Goal: Task Accomplishment & Management: Complete application form

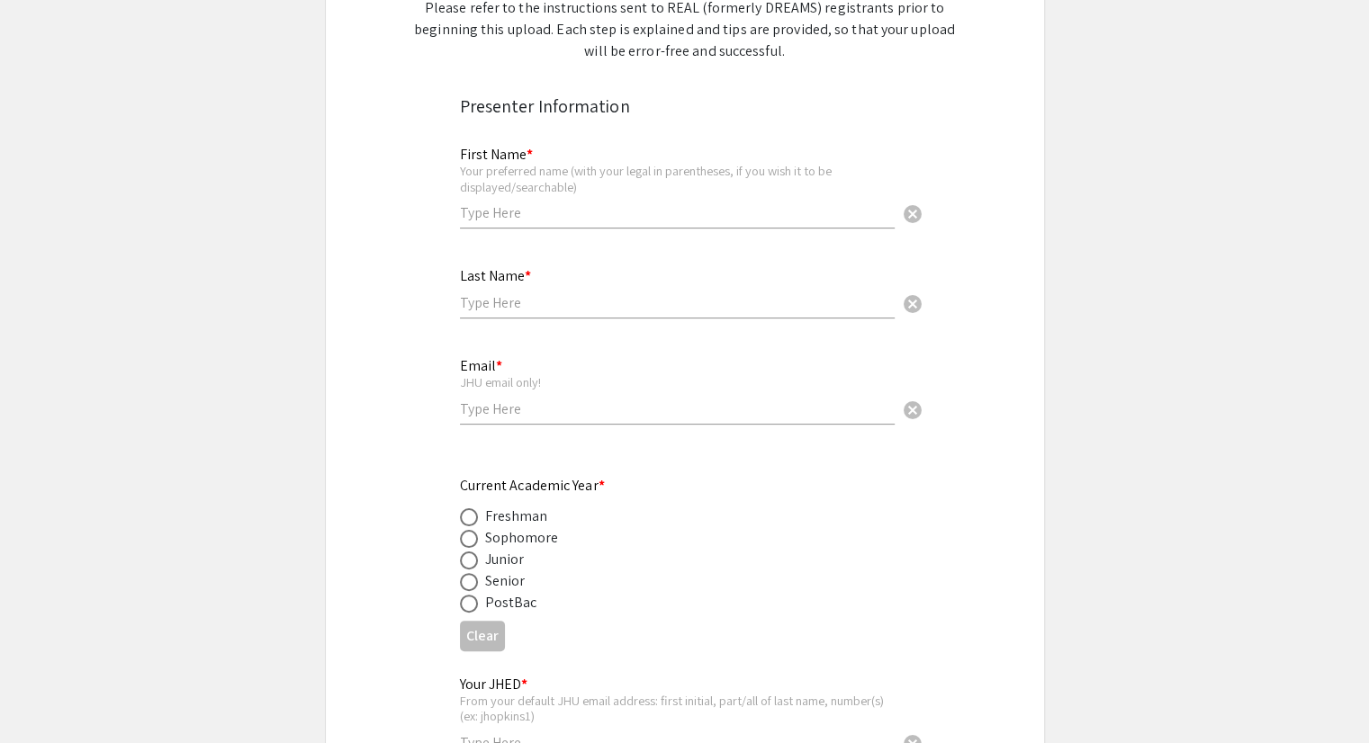
scroll to position [180, 0]
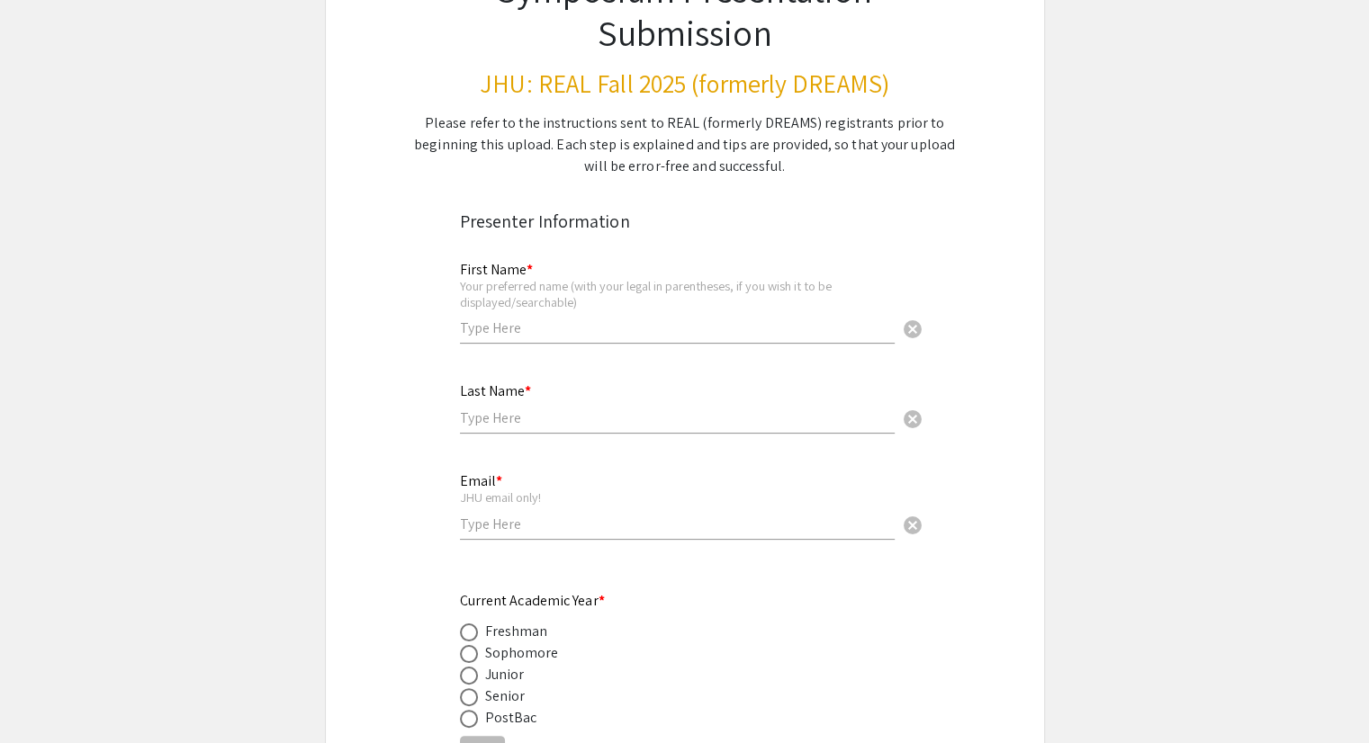
click at [583, 339] on div "First Name * Your preferred name (with your legal in parentheses, if you wish i…" at bounding box center [677, 294] width 435 height 100
type input "[PERSON_NAME]"
type input "Lu"
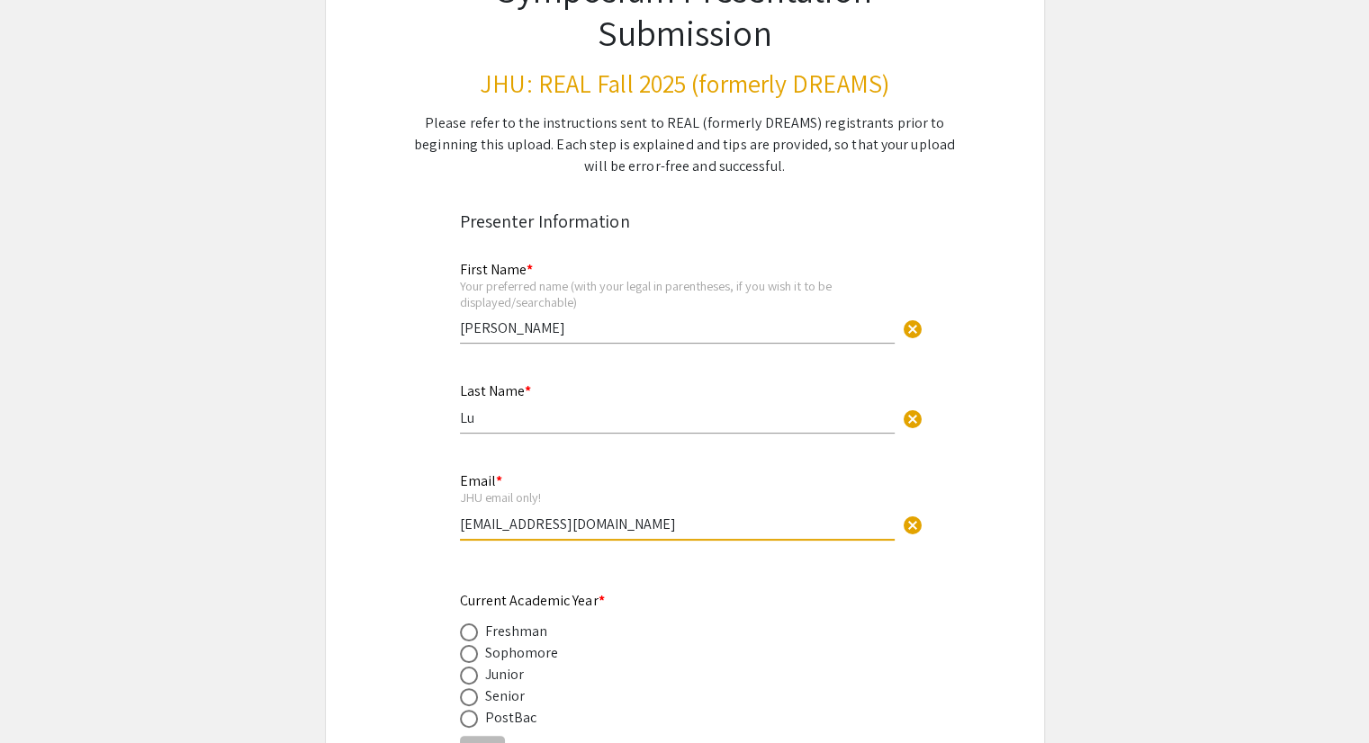
scroll to position [360, 0]
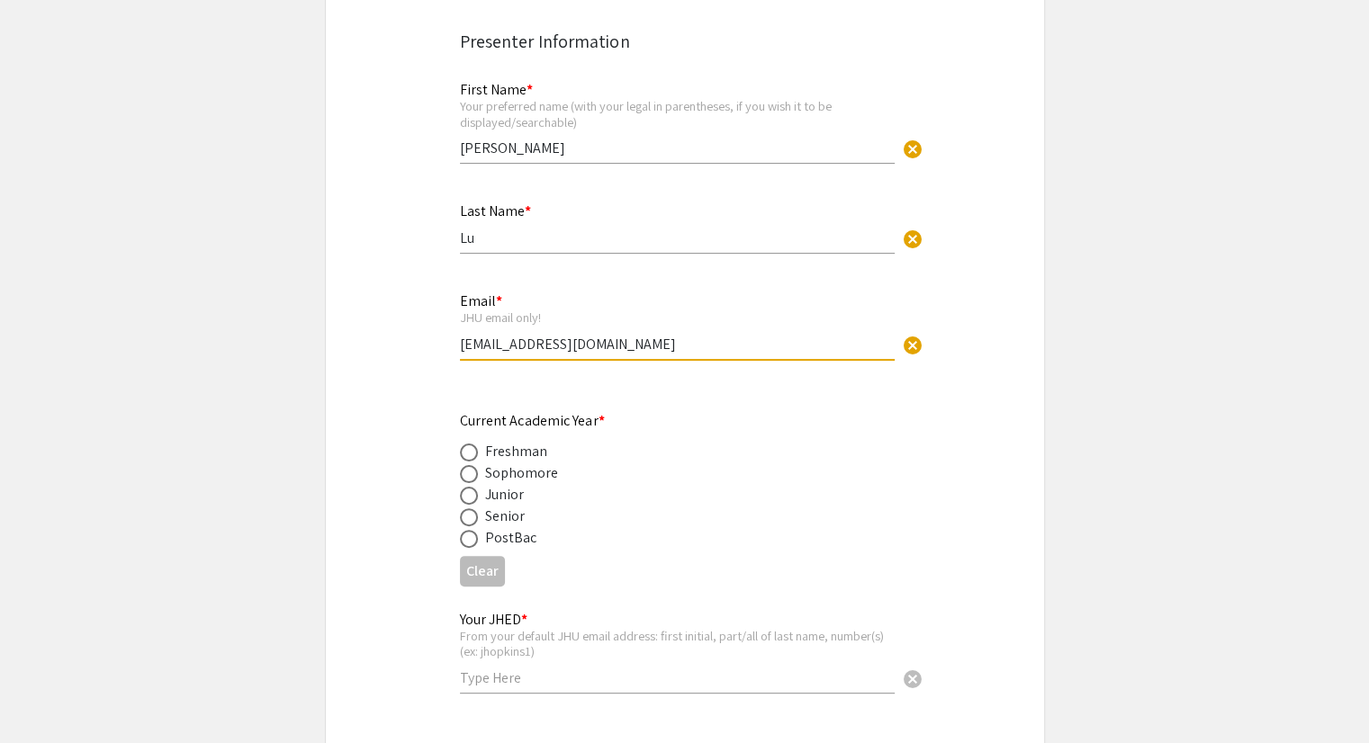
type input "[EMAIL_ADDRESS][DOMAIN_NAME]"
click at [497, 519] on div "Senior" at bounding box center [505, 517] width 40 height 22
click at [472, 513] on span at bounding box center [469, 517] width 18 height 18
click at [472, 513] on input "radio" at bounding box center [469, 517] width 18 height 18
radio input "true"
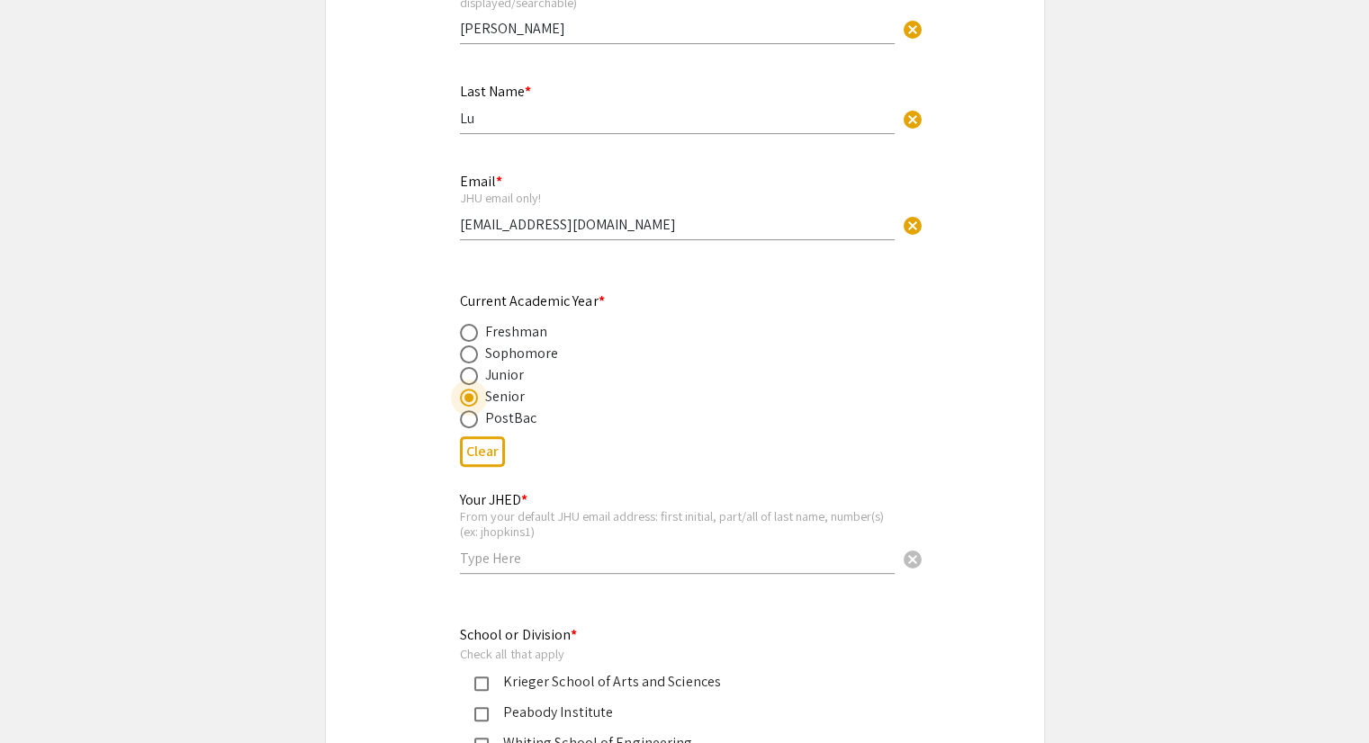
scroll to position [630, 0]
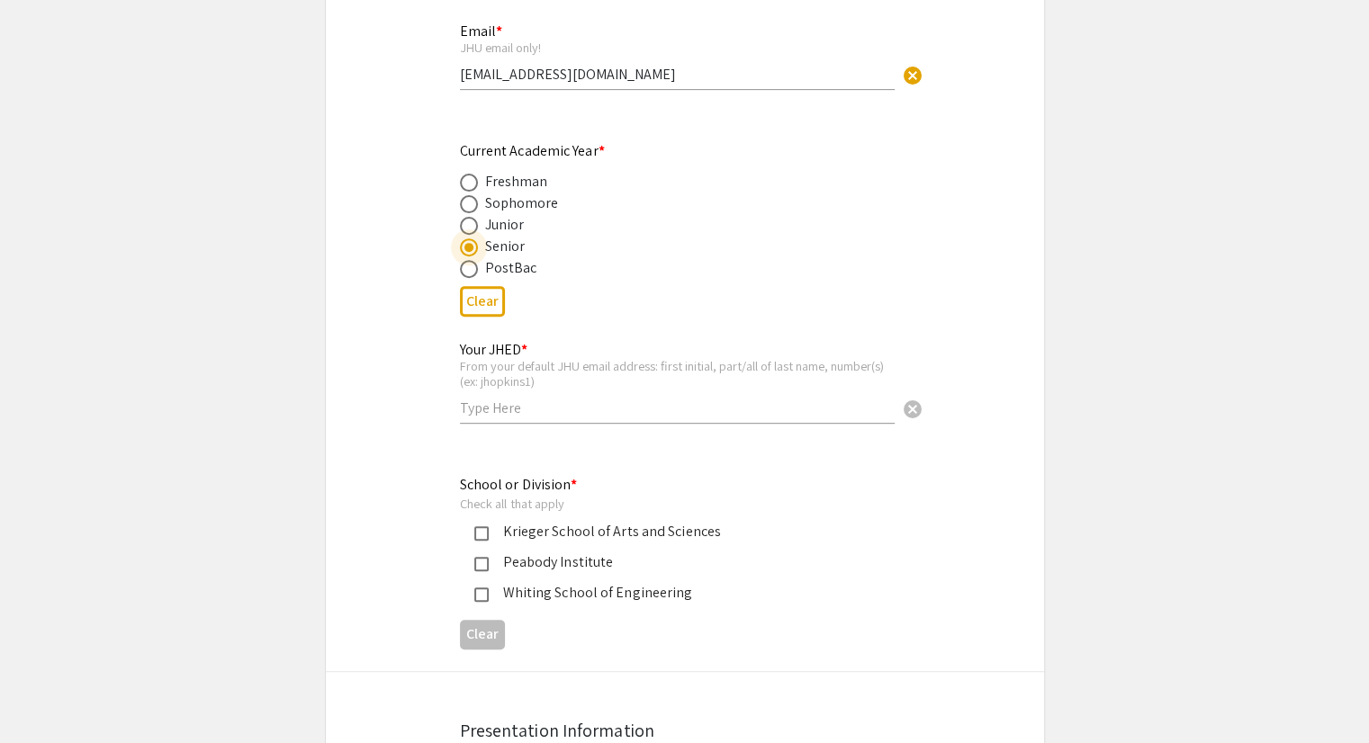
click at [560, 414] on input "text" at bounding box center [677, 408] width 435 height 19
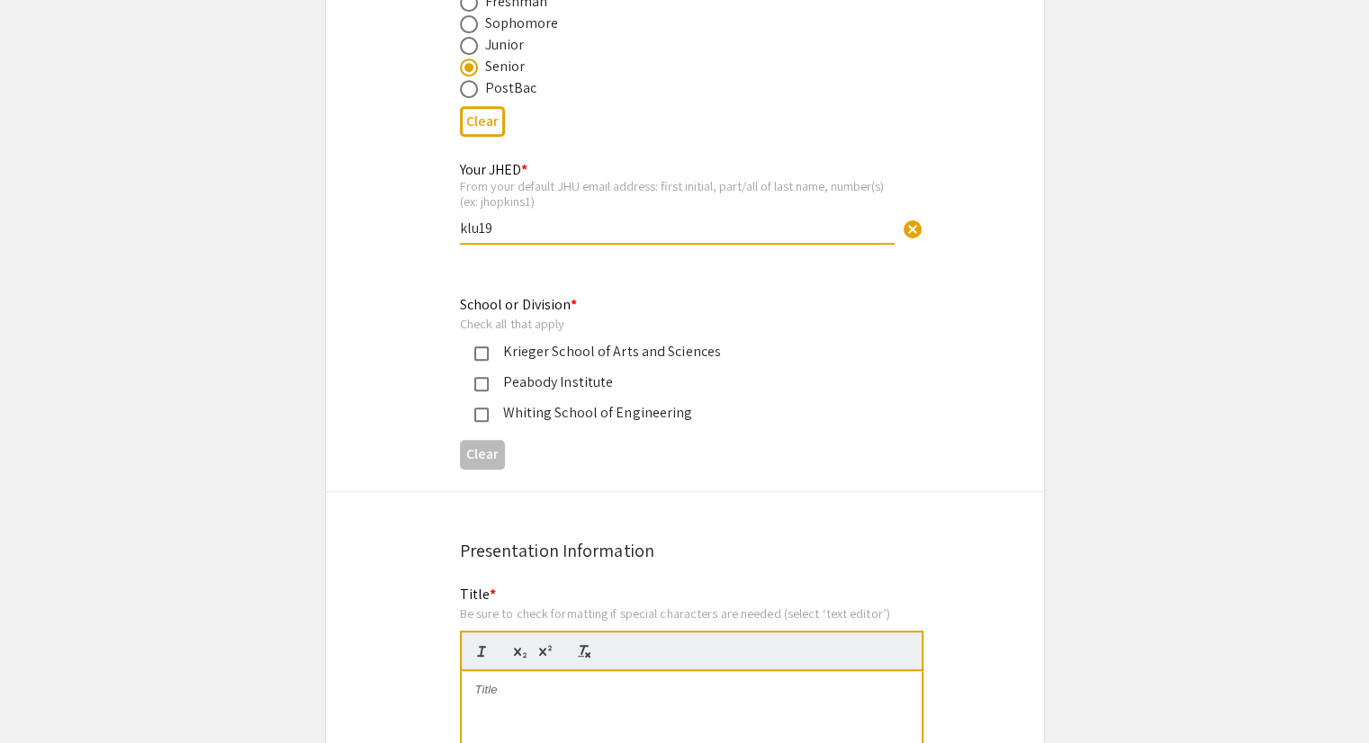
type input "klu19"
click at [536, 418] on div "Whiting School of Engineering" at bounding box center [678, 413] width 378 height 22
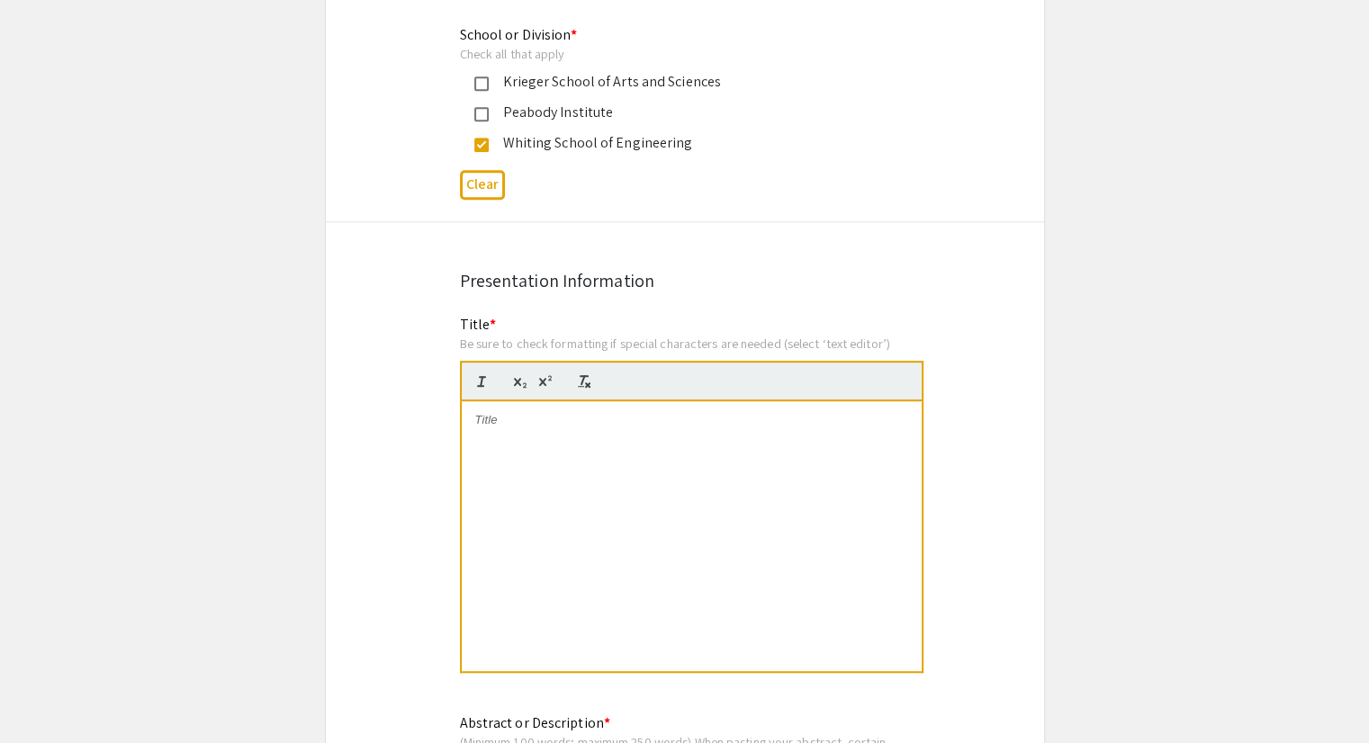
click at [570, 436] on div at bounding box center [692, 536] width 460 height 270
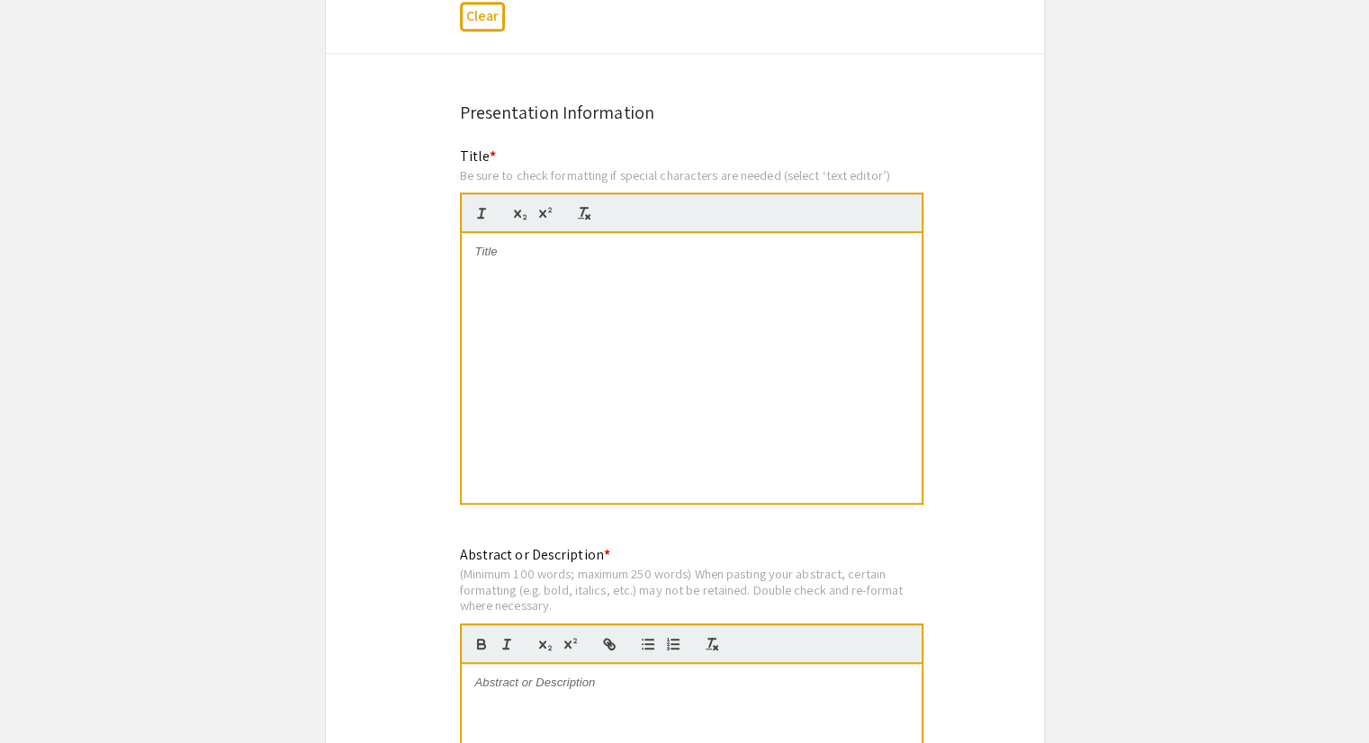
scroll to position [1260, 0]
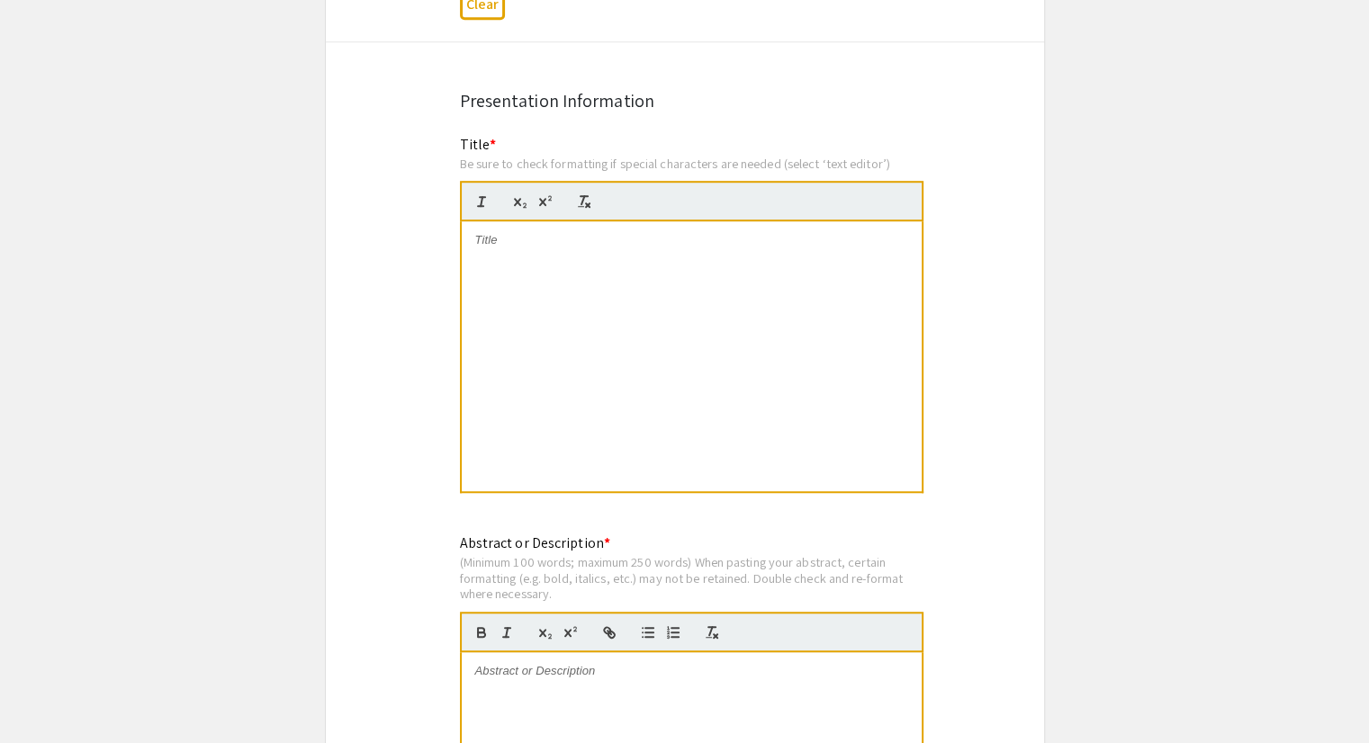
click at [651, 313] on div at bounding box center [692, 356] width 460 height 270
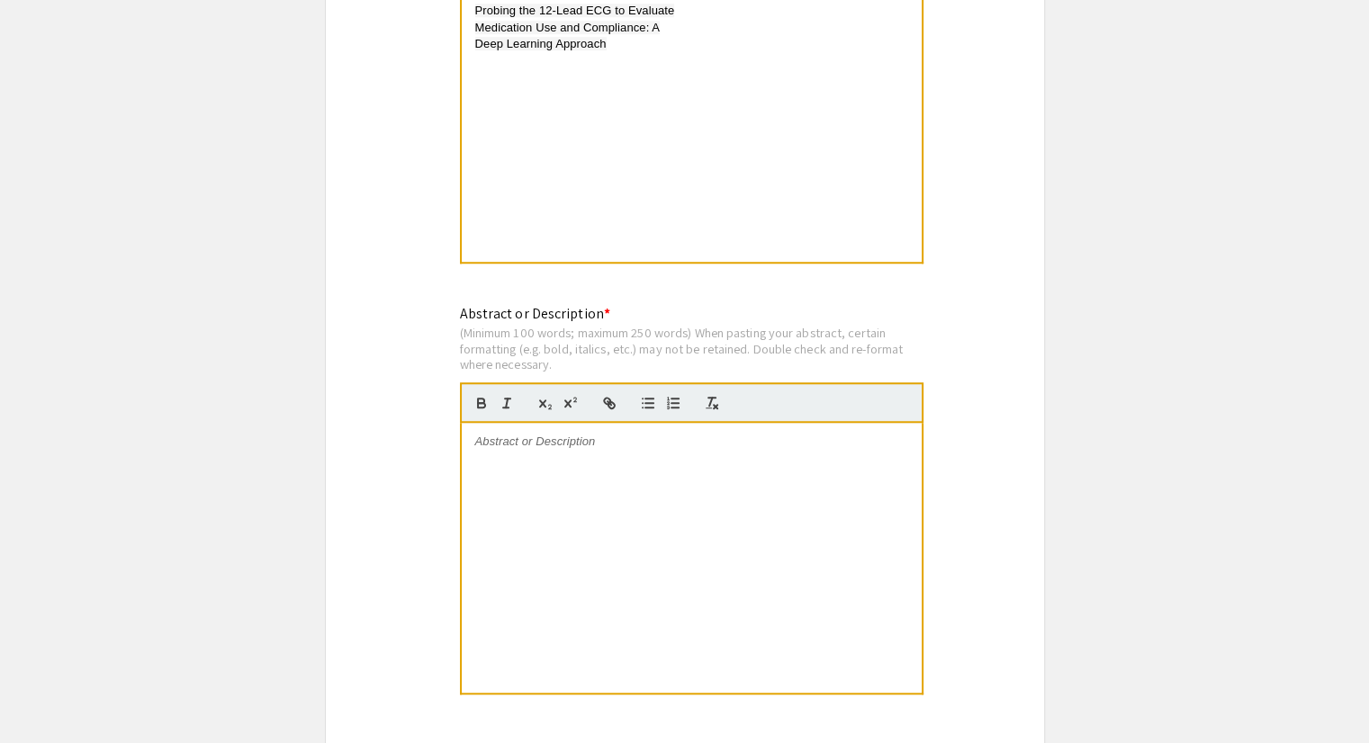
scroll to position [1530, 0]
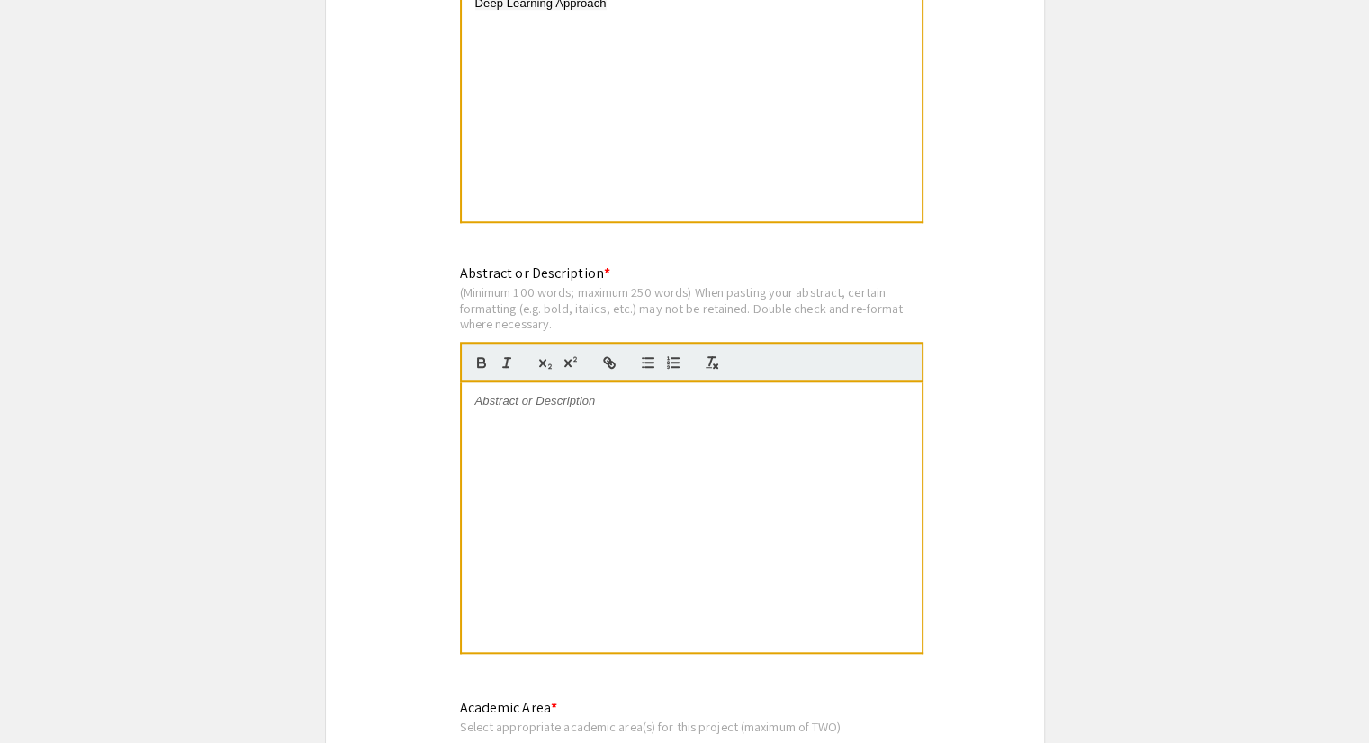
click at [625, 426] on div at bounding box center [692, 517] width 460 height 270
click at [691, 471] on div at bounding box center [692, 517] width 460 height 270
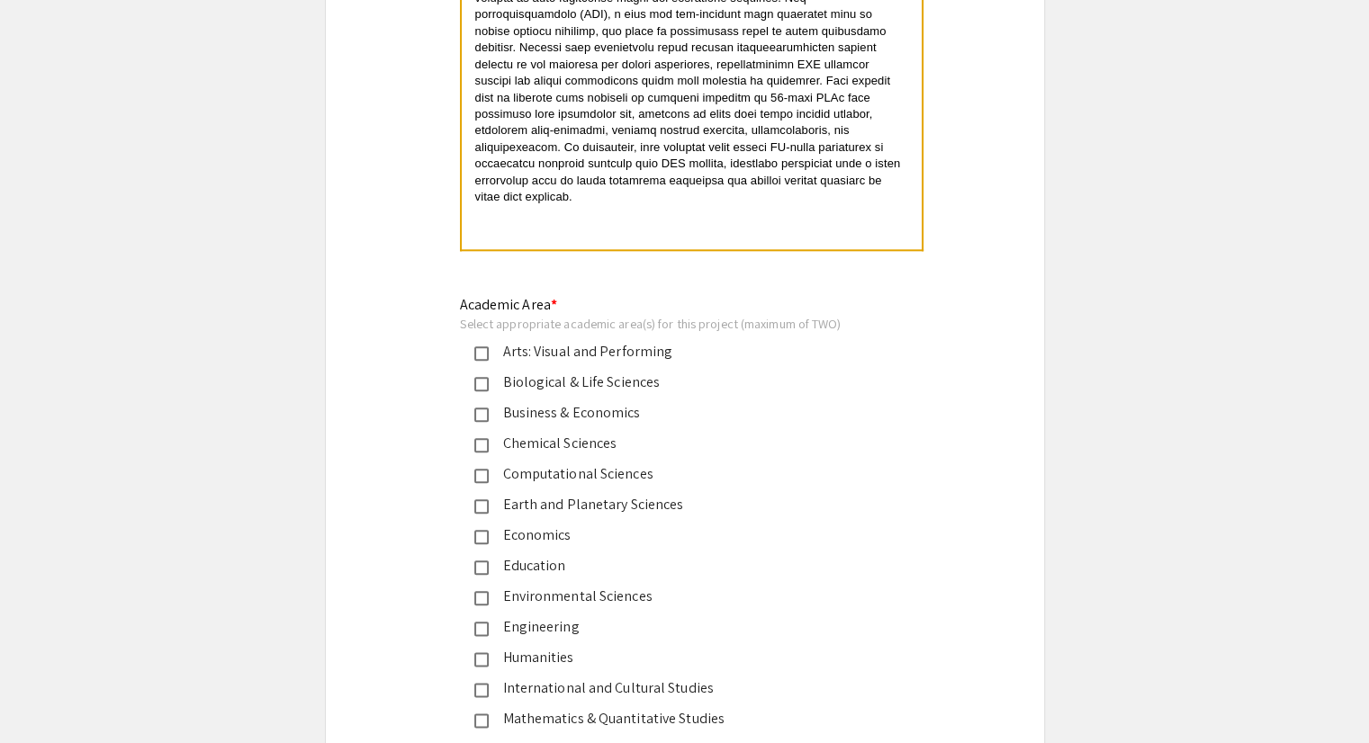
scroll to position [1980, 0]
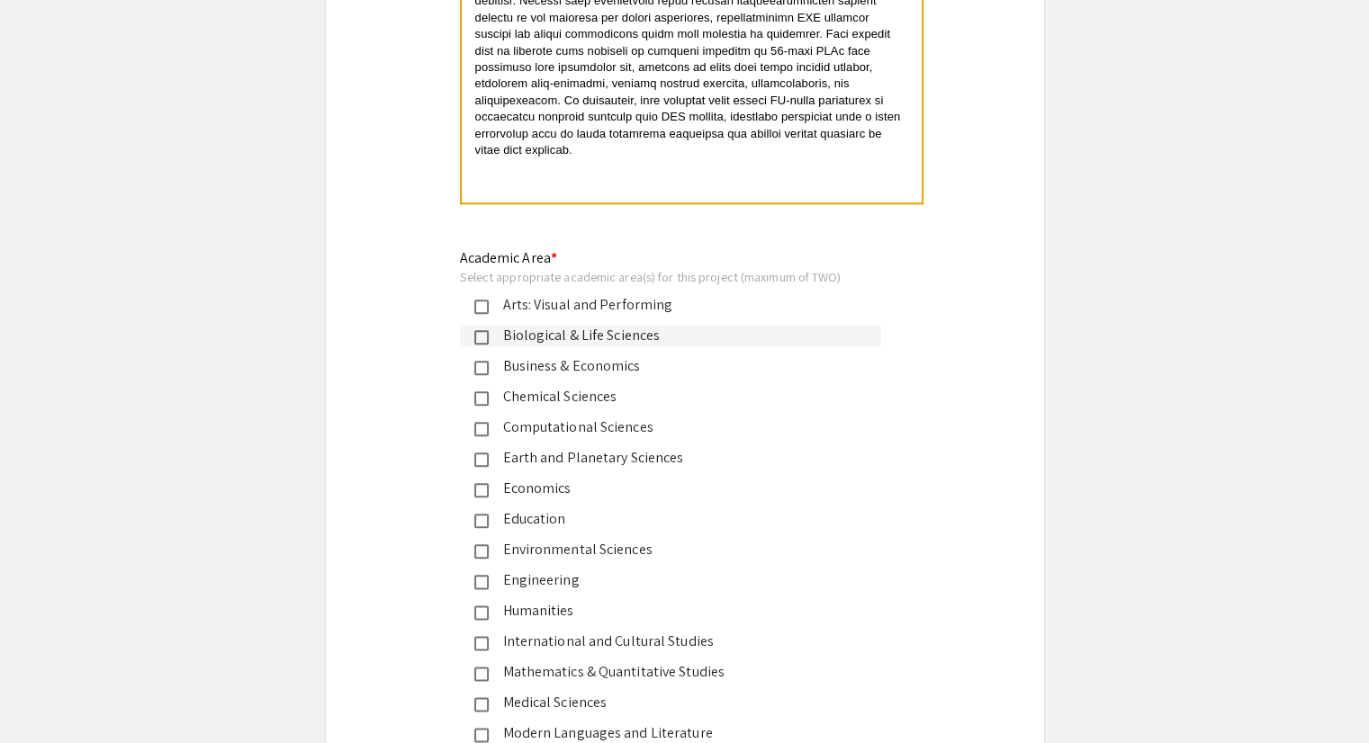
click at [613, 334] on div "Biological & Life Sciences" at bounding box center [678, 336] width 378 height 22
click at [588, 420] on div "Computational Sciences" at bounding box center [678, 428] width 378 height 22
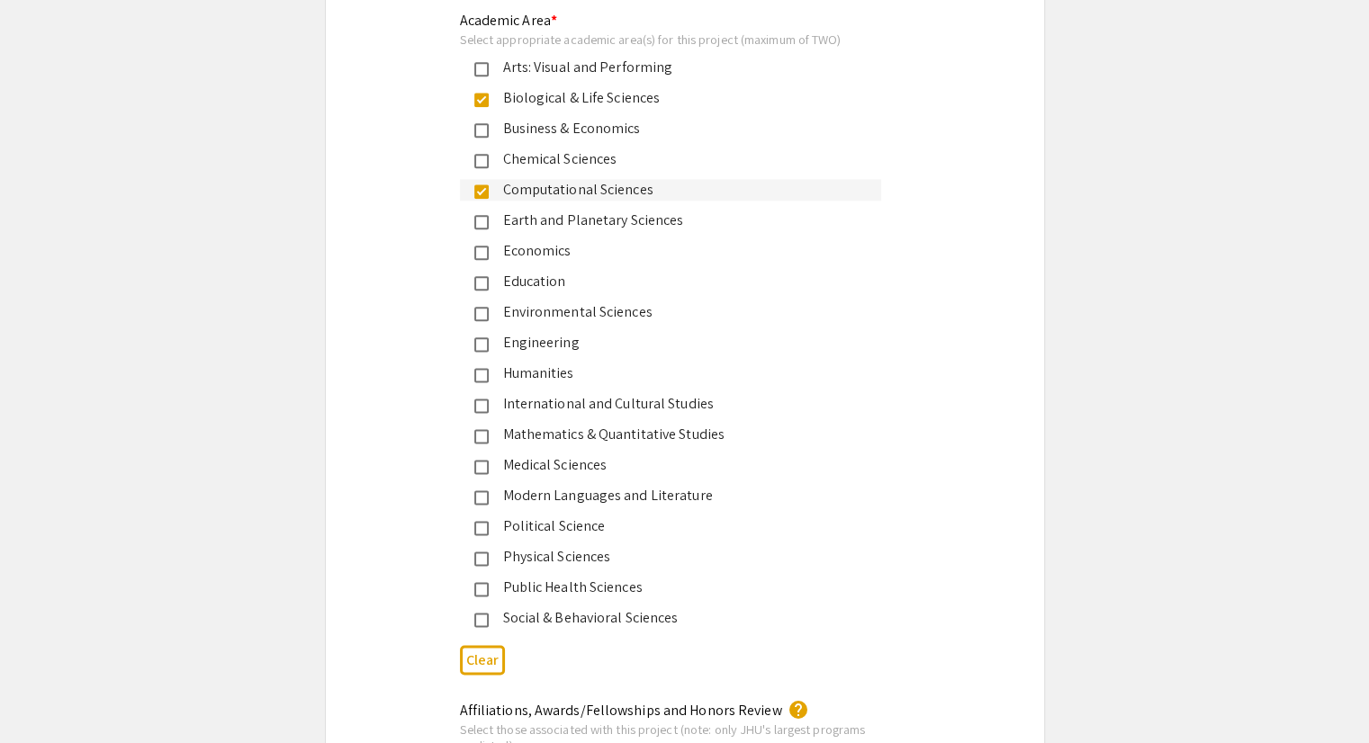
scroll to position [2250, 0]
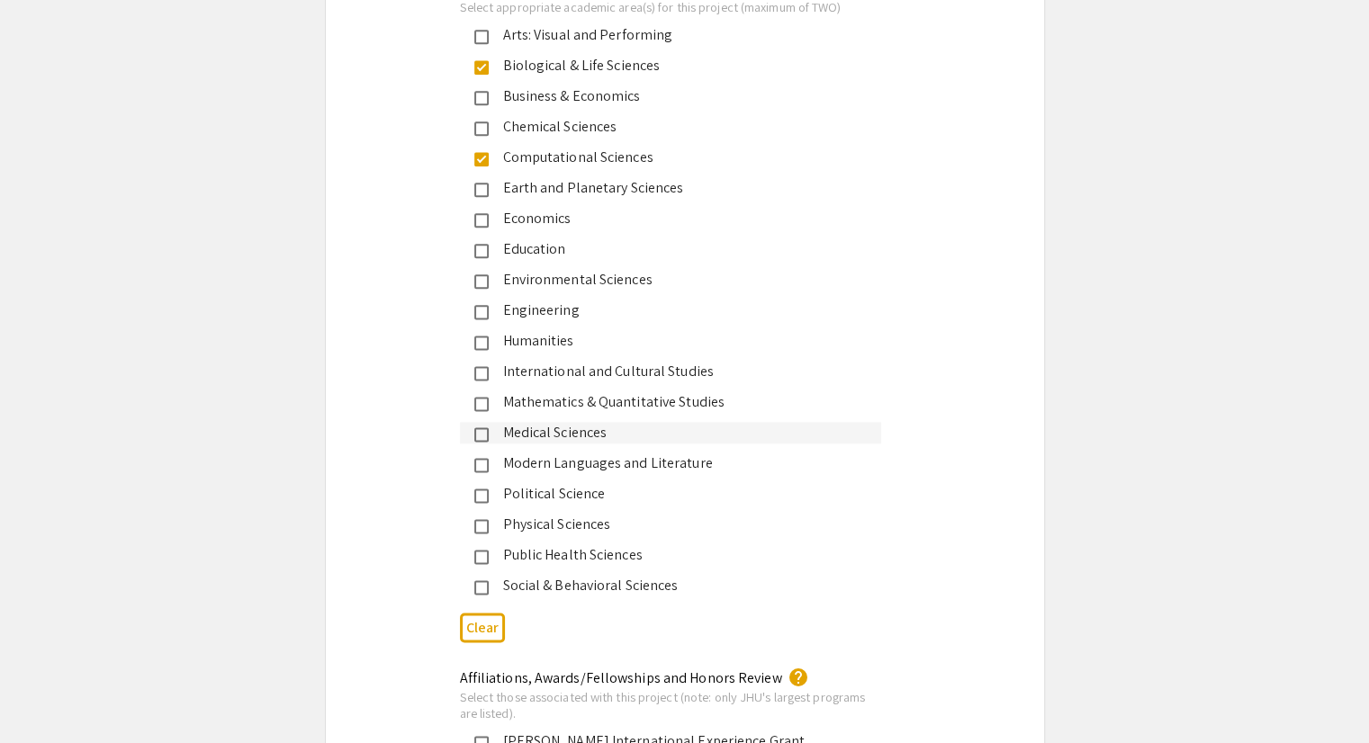
click at [572, 427] on div "Medical Sciences" at bounding box center [678, 433] width 378 height 22
click at [479, 60] on mat-pseudo-checkbox at bounding box center [481, 67] width 14 height 14
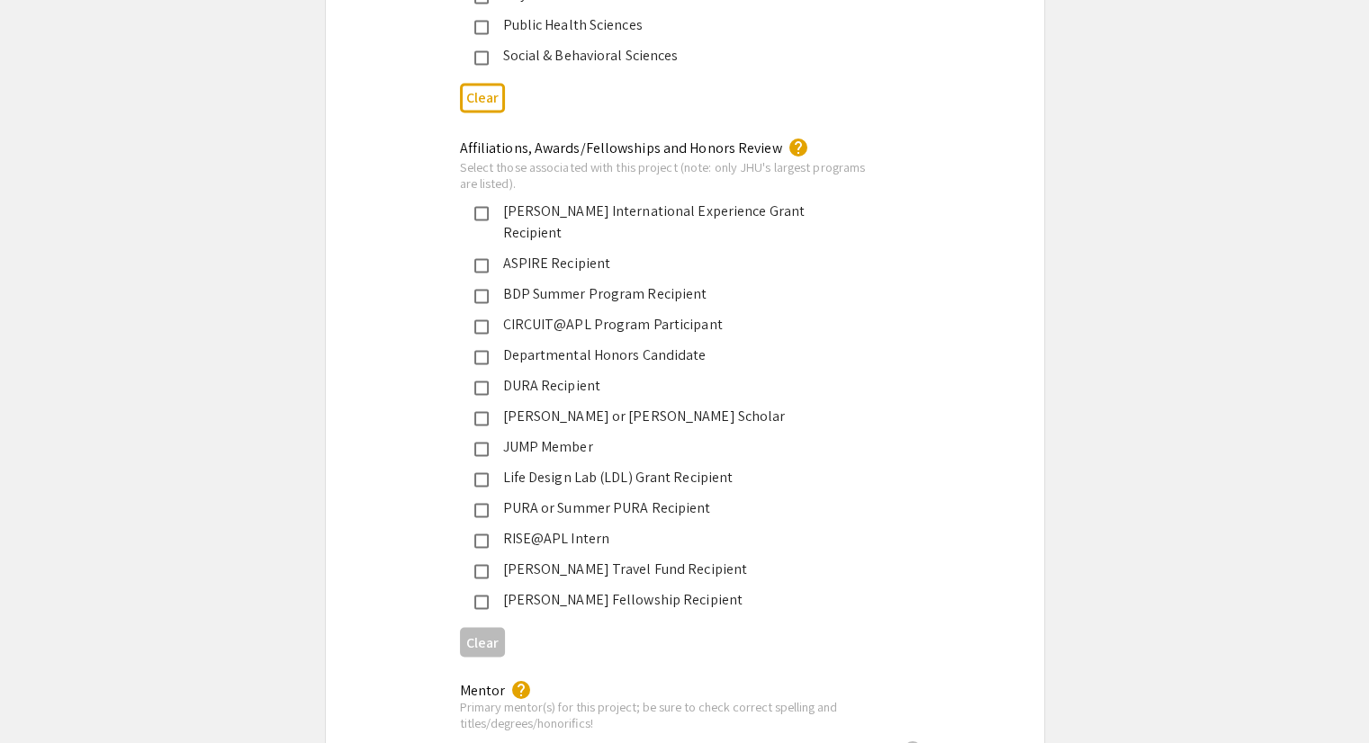
scroll to position [2790, 0]
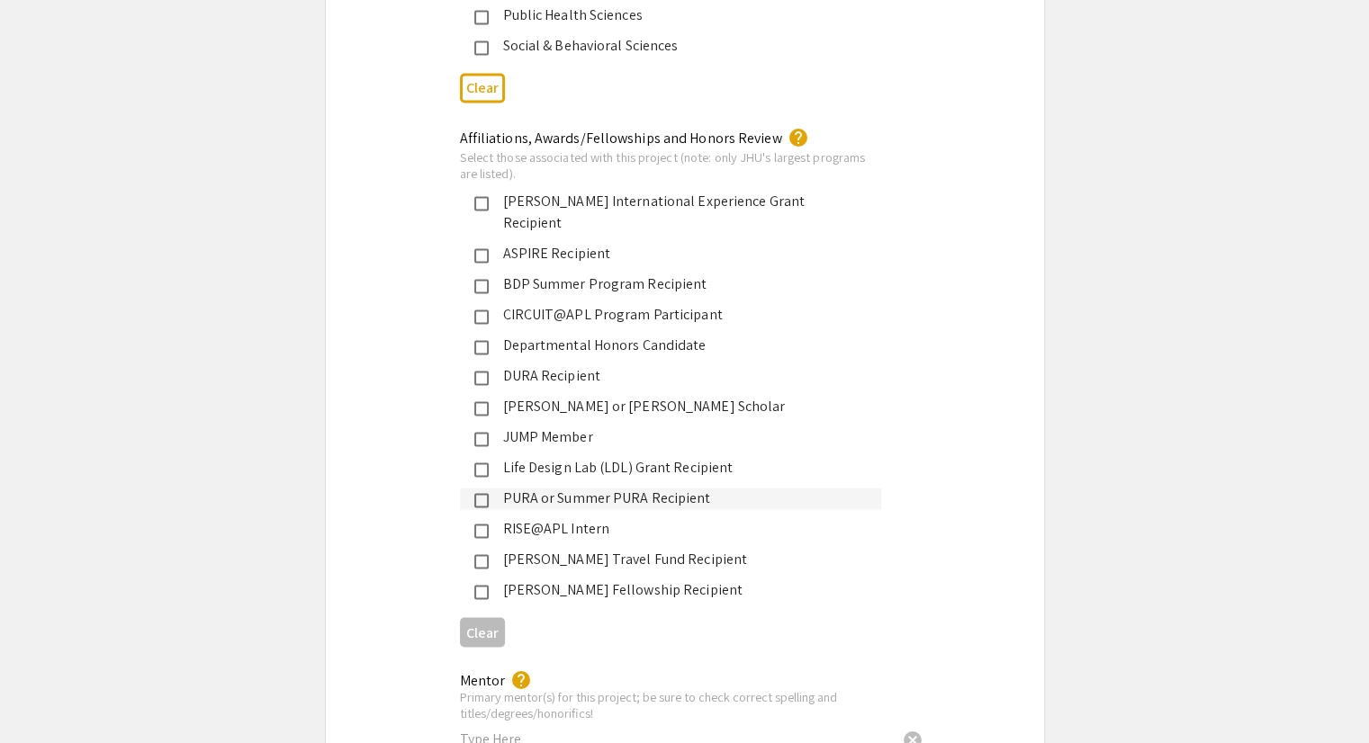
click at [481, 488] on div "PURA or Summer PURA Recipient" at bounding box center [670, 499] width 421 height 22
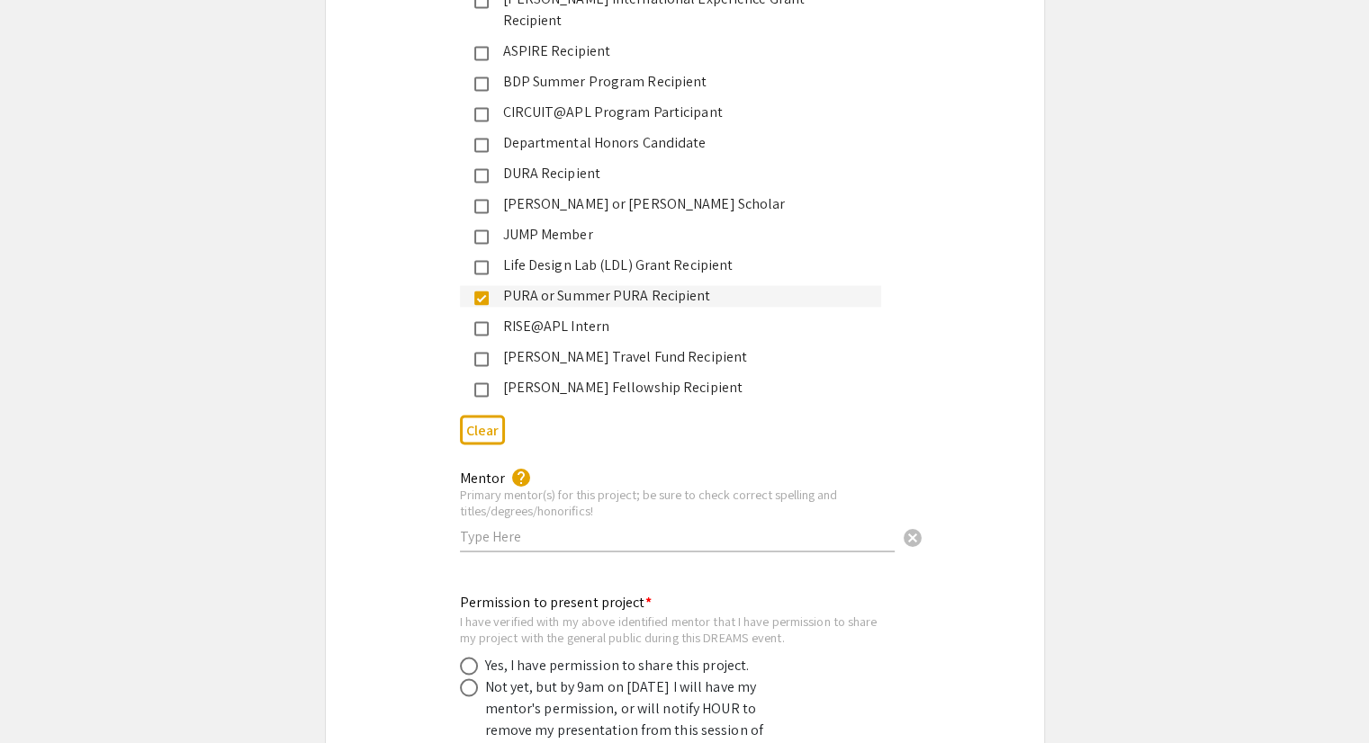
scroll to position [3060, 0]
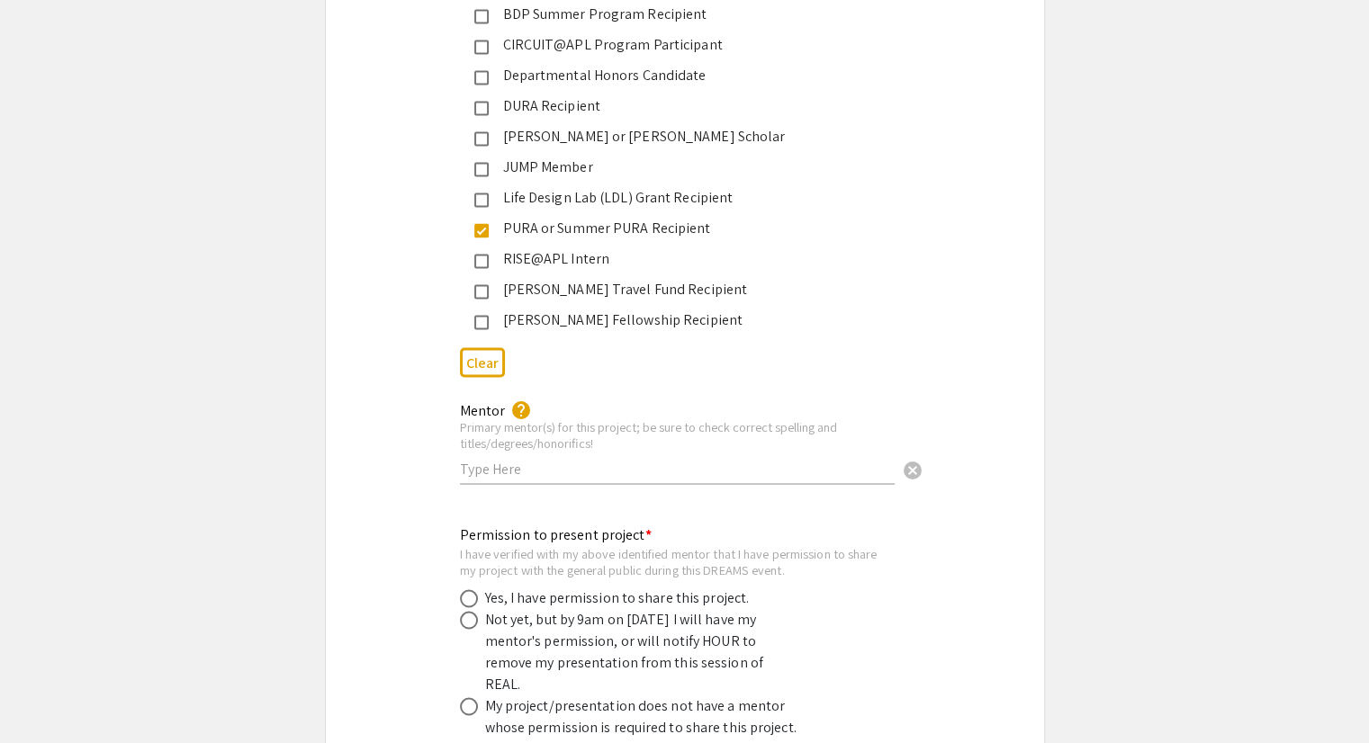
click at [571, 459] on input "text" at bounding box center [677, 468] width 435 height 19
type input "f"
click at [453, 439] on div "Mentor help Primary mentor(s) for this project; be sure to check correct spelli…" at bounding box center [684, 452] width 477 height 107
click at [443, 436] on div "Mentor help Primary mentor(s) for this project; be sure to check correct spelli…" at bounding box center [685, 452] width 718 height 107
click at [456, 436] on div "Mentor help Primary mentor(s) for this project; be sure to check correct spelli…" at bounding box center [684, 452] width 477 height 107
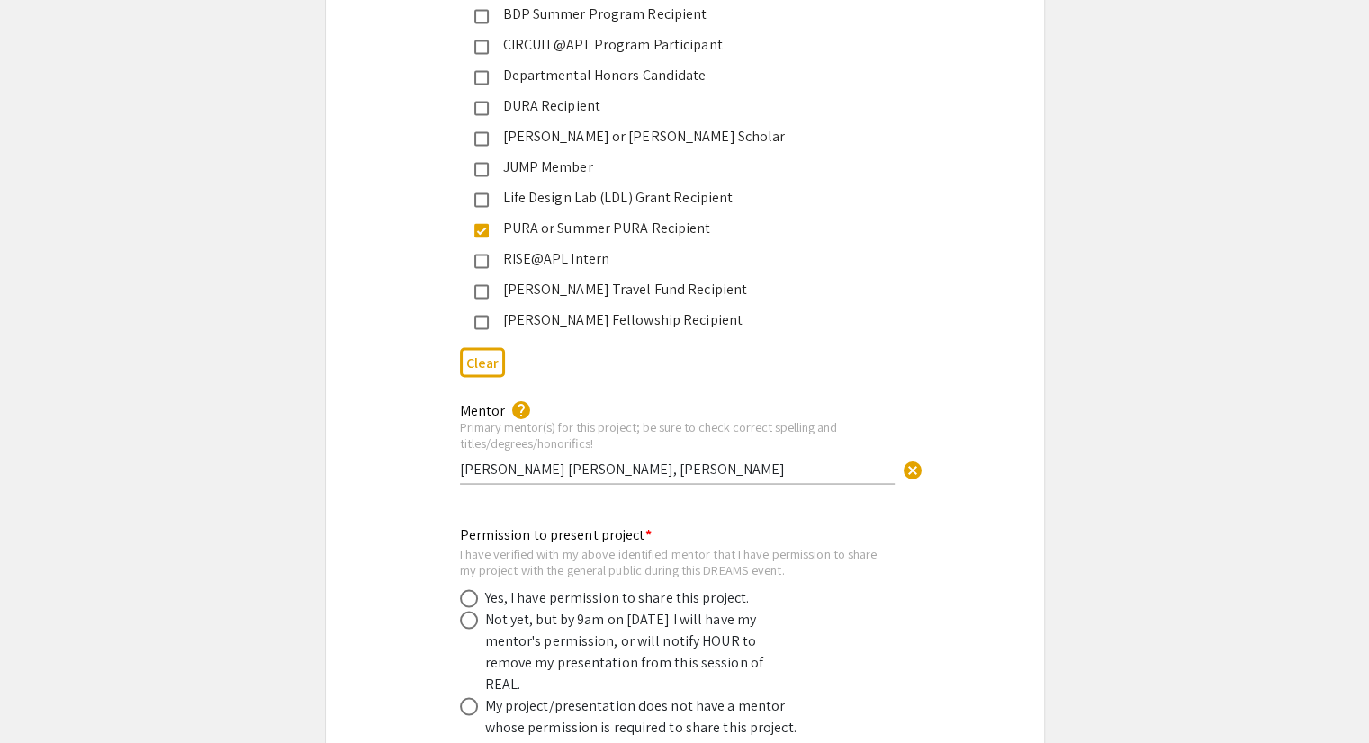
click at [460, 459] on input "[PERSON_NAME] [PERSON_NAME], [PERSON_NAME]" at bounding box center [677, 468] width 435 height 19
click at [554, 459] on input "Dr. [PERSON_NAME] [PERSON_NAME], [PERSON_NAME]" at bounding box center [677, 468] width 435 height 19
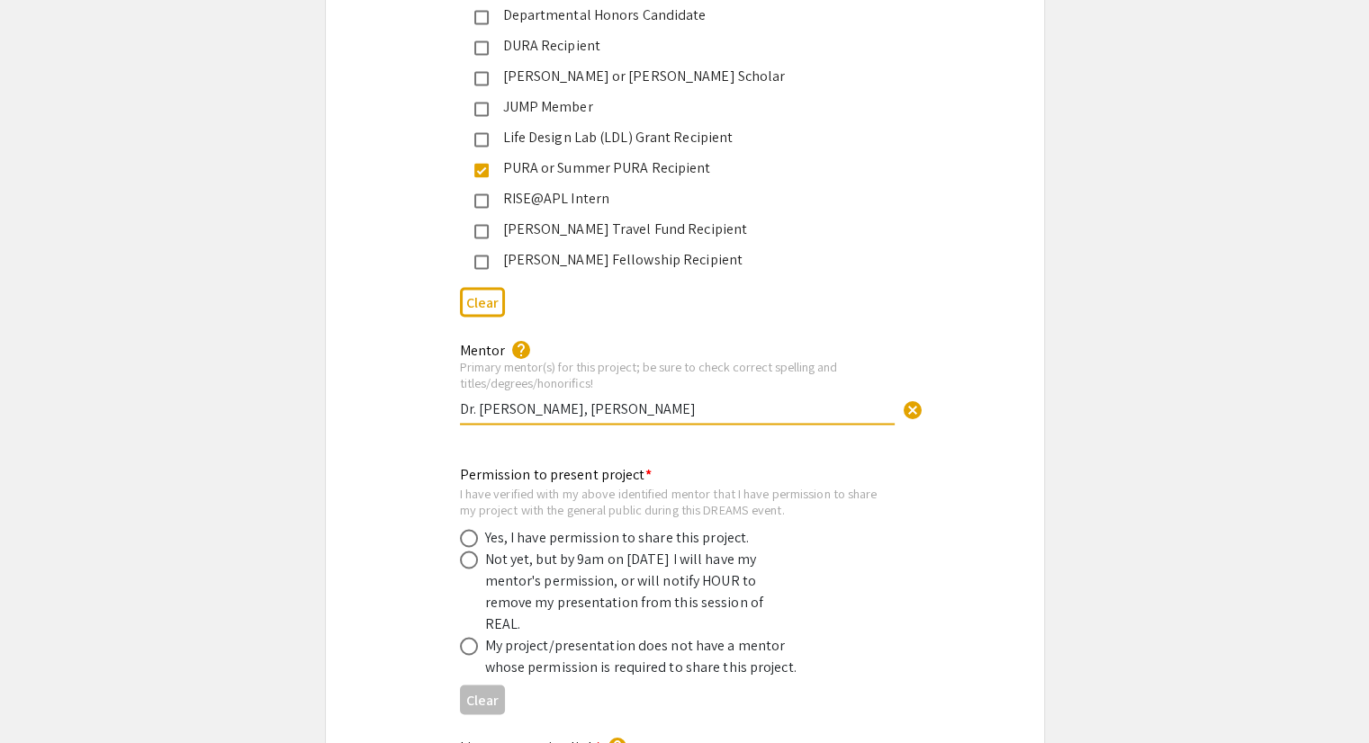
scroll to position [3240, 0]
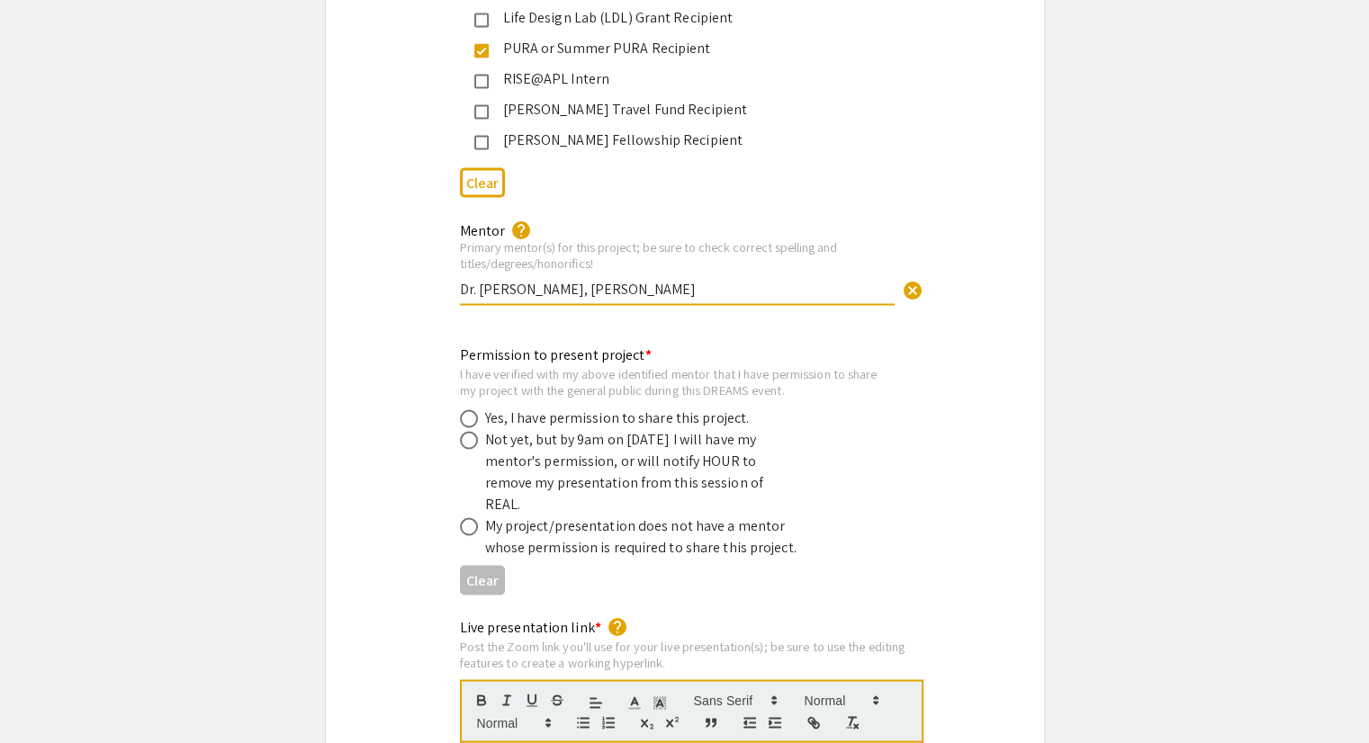
type input "Dr. [PERSON_NAME], [PERSON_NAME]"
click at [472, 409] on span at bounding box center [469, 418] width 18 height 18
click at [472, 409] on input "radio" at bounding box center [469, 418] width 18 height 18
radio input "true"
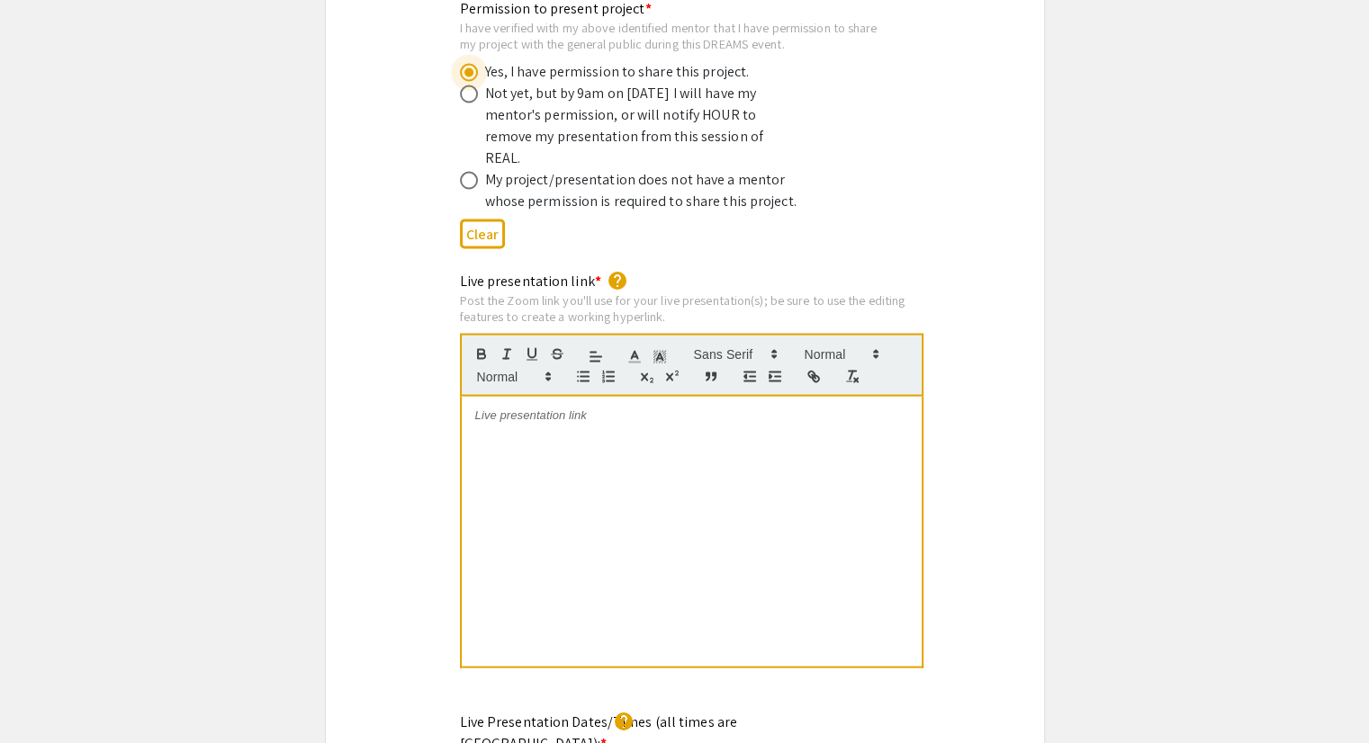
scroll to position [3600, 0]
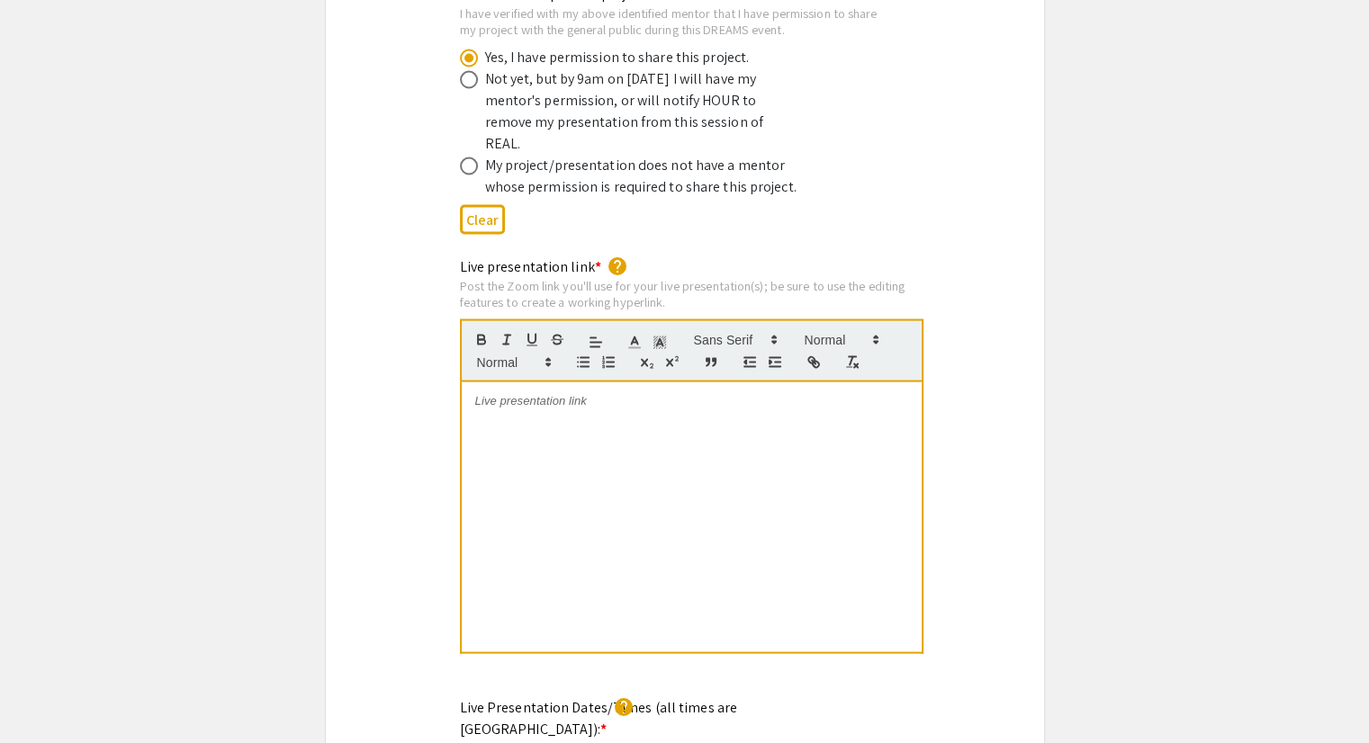
click at [593, 401] on div at bounding box center [692, 517] width 460 height 270
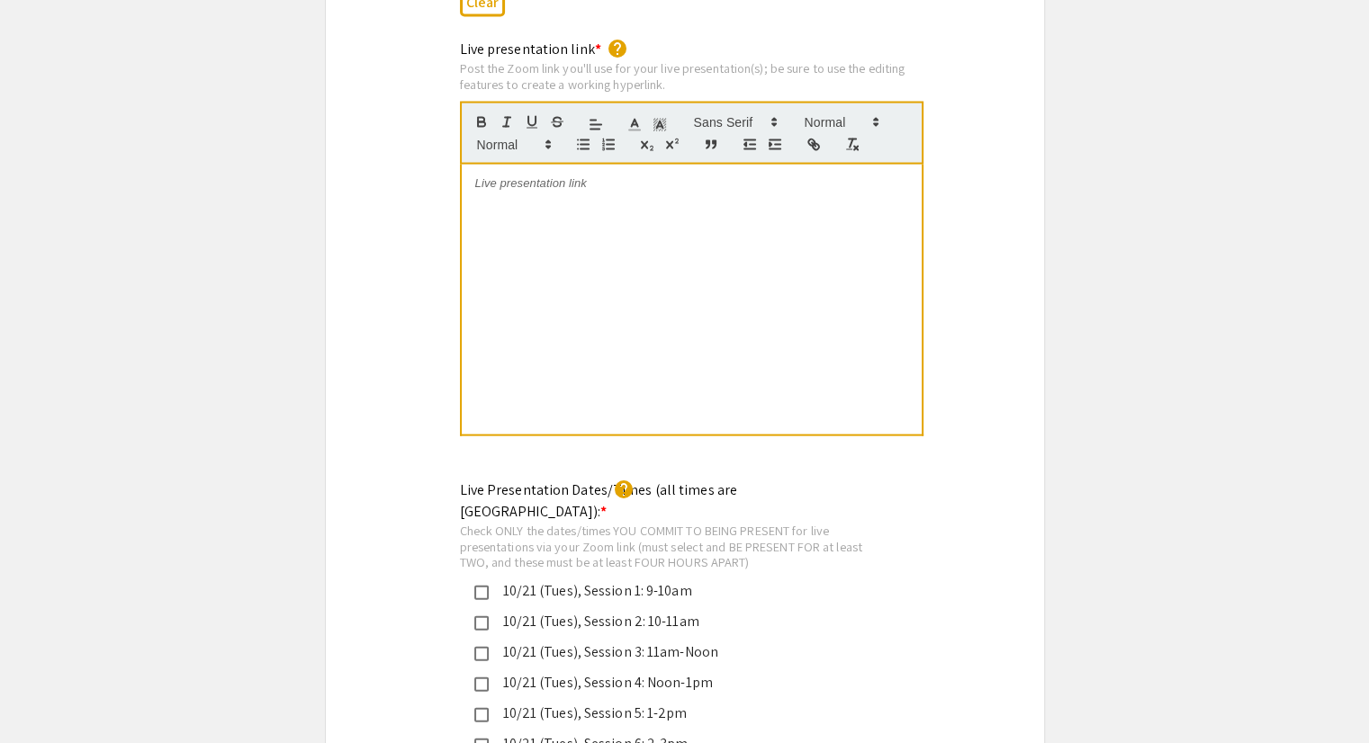
scroll to position [3960, 0]
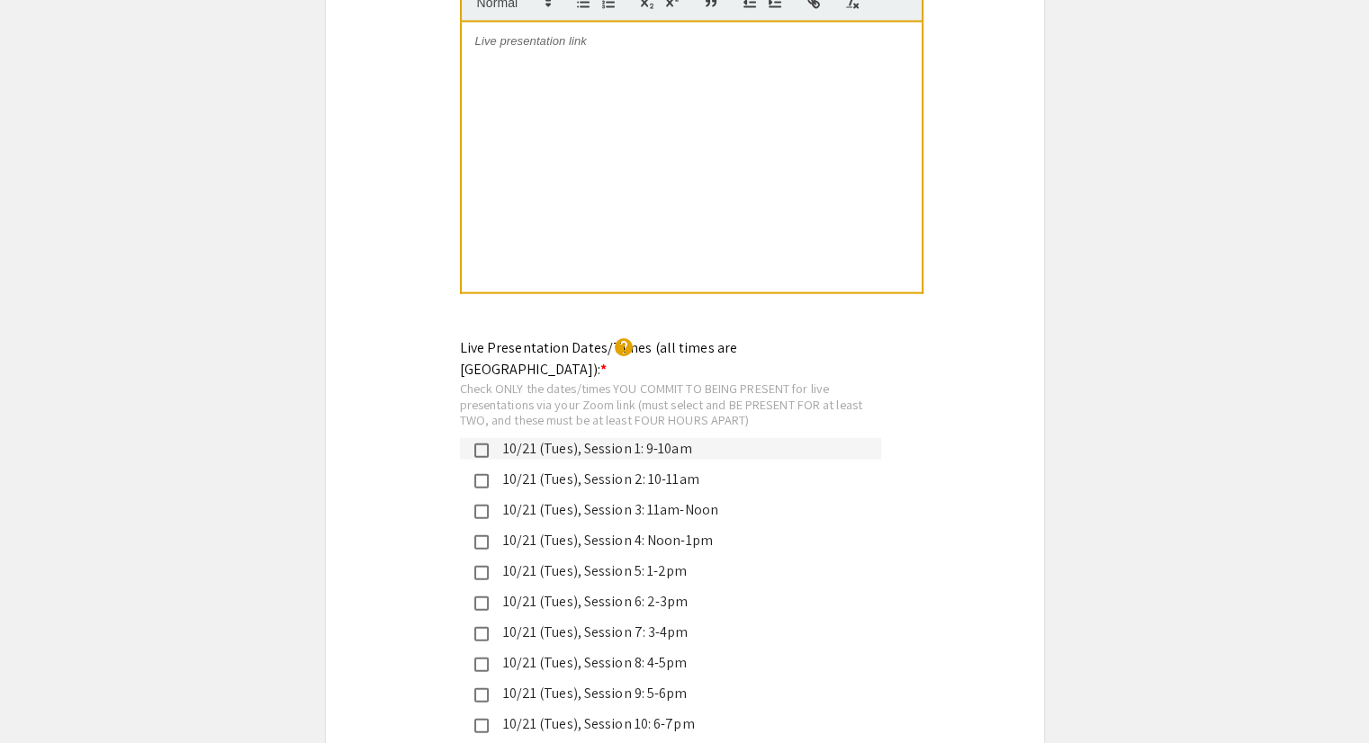
click at [481, 444] on mat-pseudo-checkbox at bounding box center [481, 451] width 14 height 14
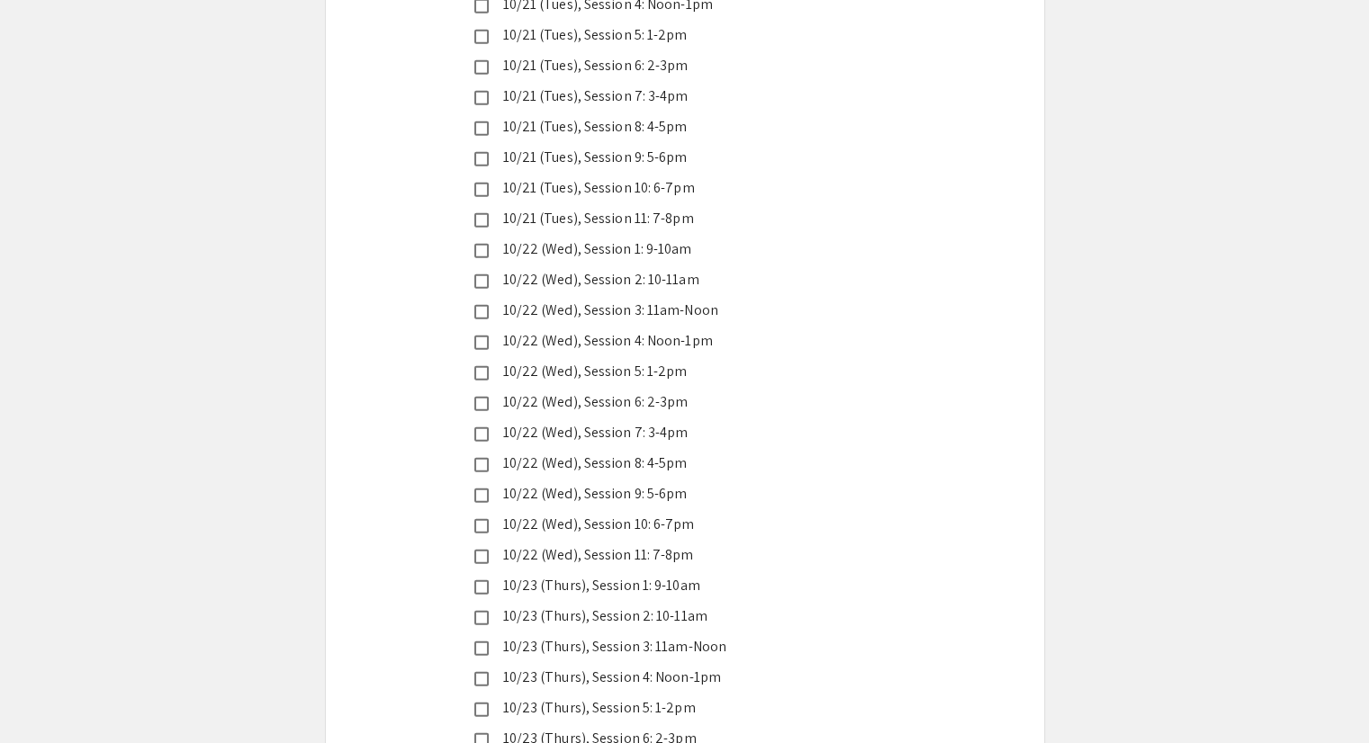
scroll to position [4590, 0]
click at [479, 487] on mat-pseudo-checkbox at bounding box center [481, 494] width 14 height 14
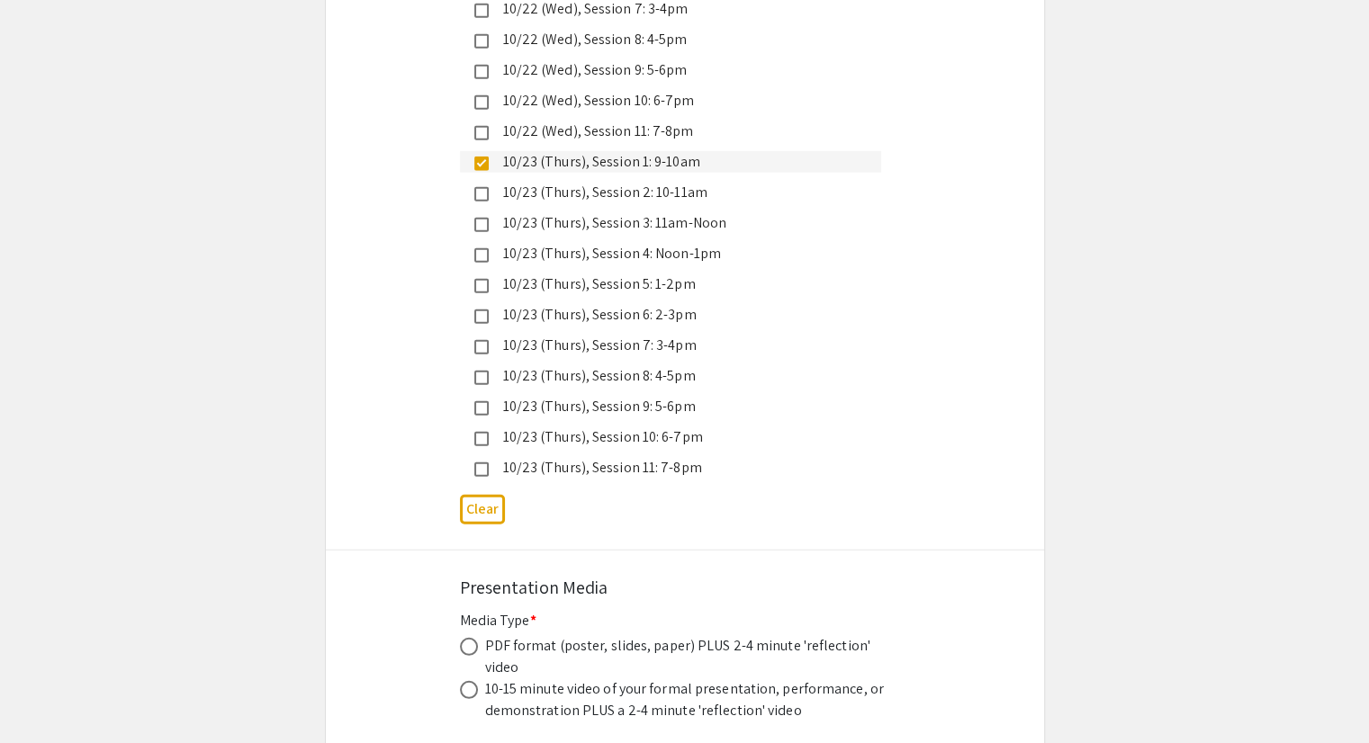
scroll to position [5059, 0]
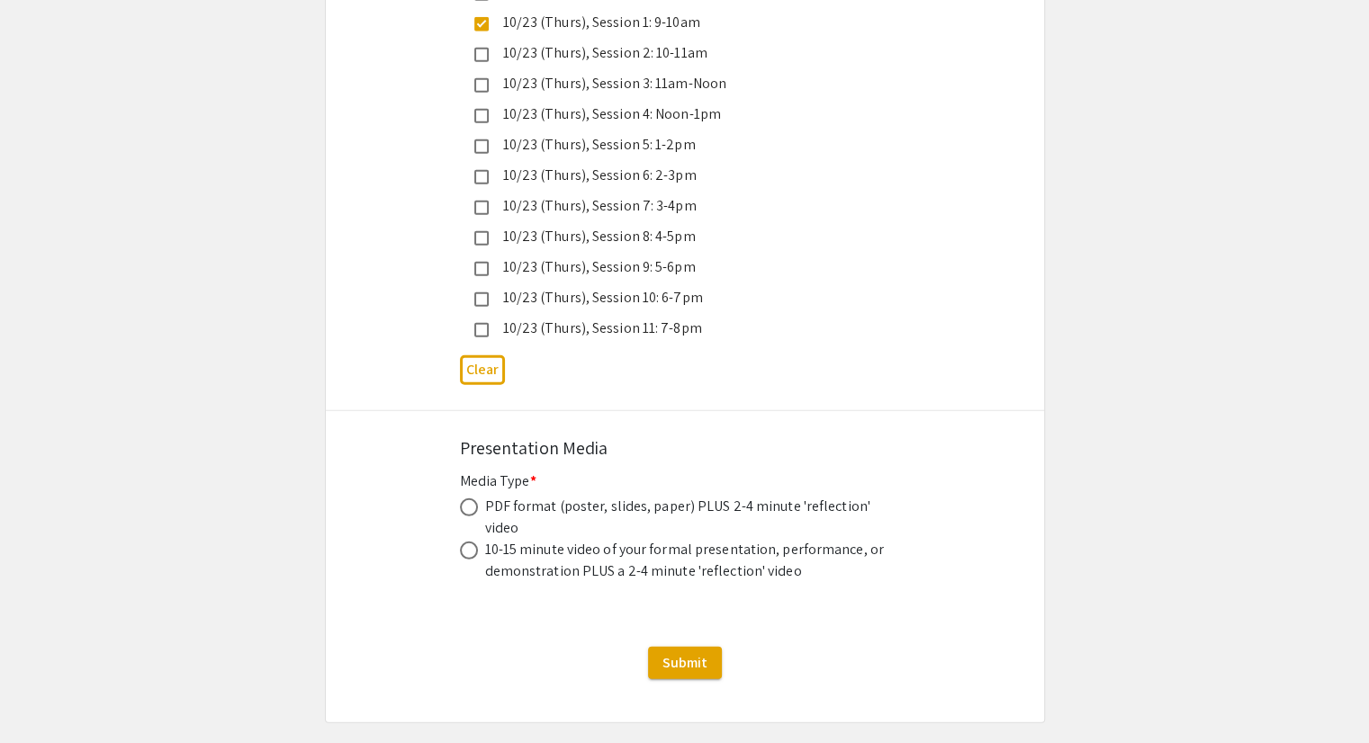
click at [471, 499] on span at bounding box center [469, 508] width 18 height 18
click at [471, 499] on input "radio" at bounding box center [469, 508] width 18 height 18
radio input "true"
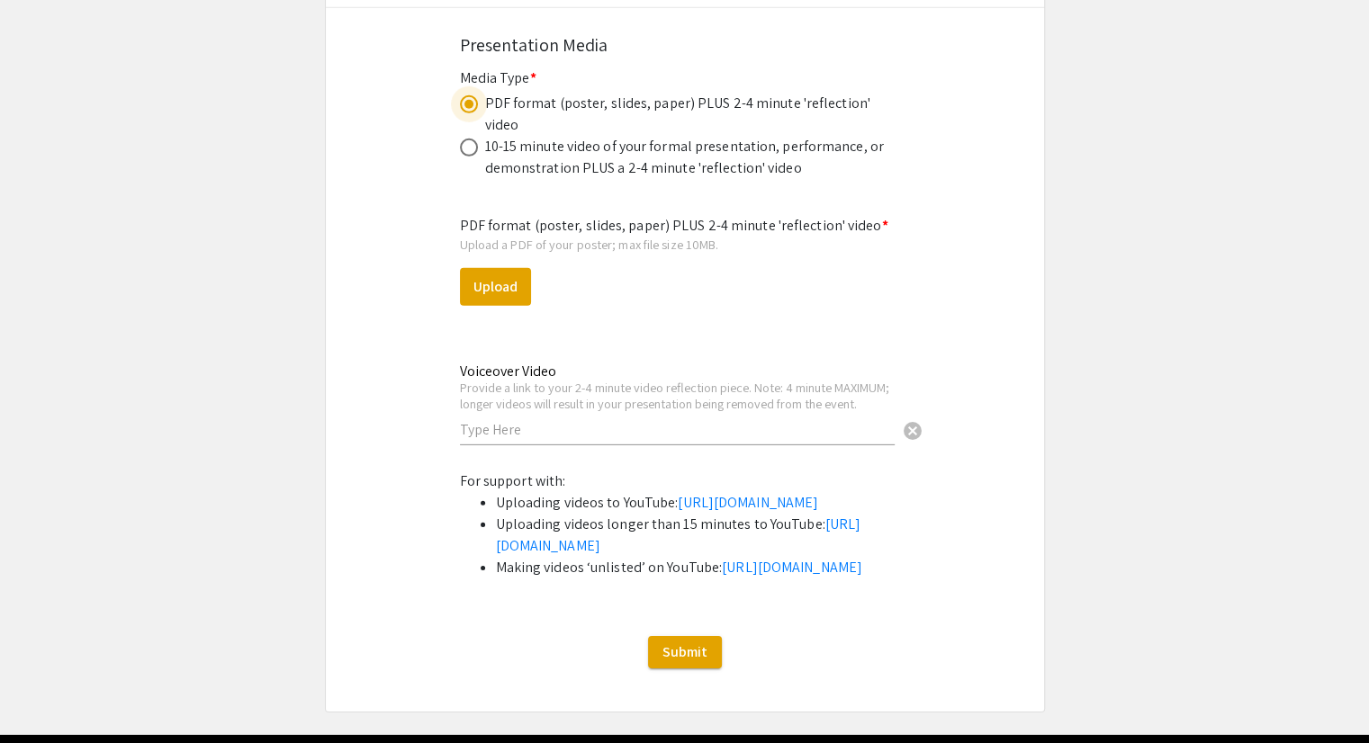
scroll to position [5419, 0]
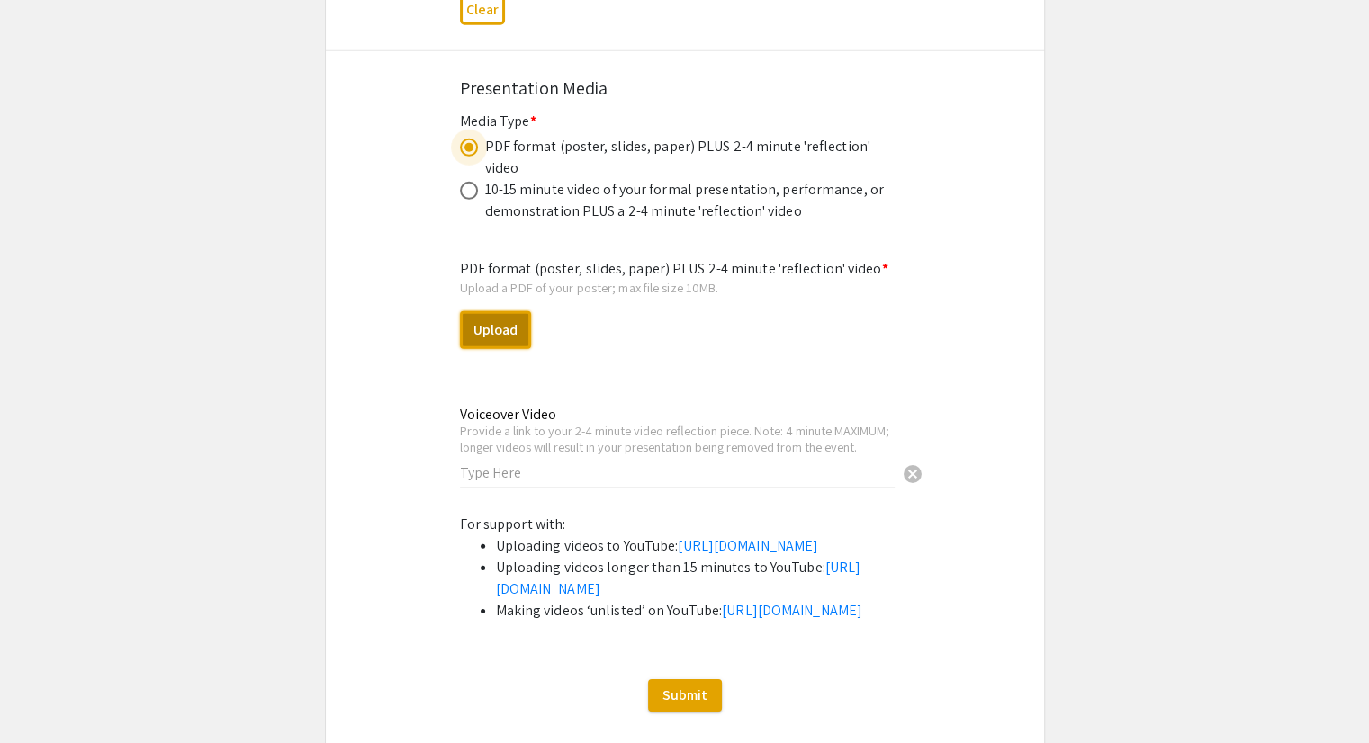
click at [508, 311] on button "Upload" at bounding box center [495, 330] width 71 height 38
select select "custom"
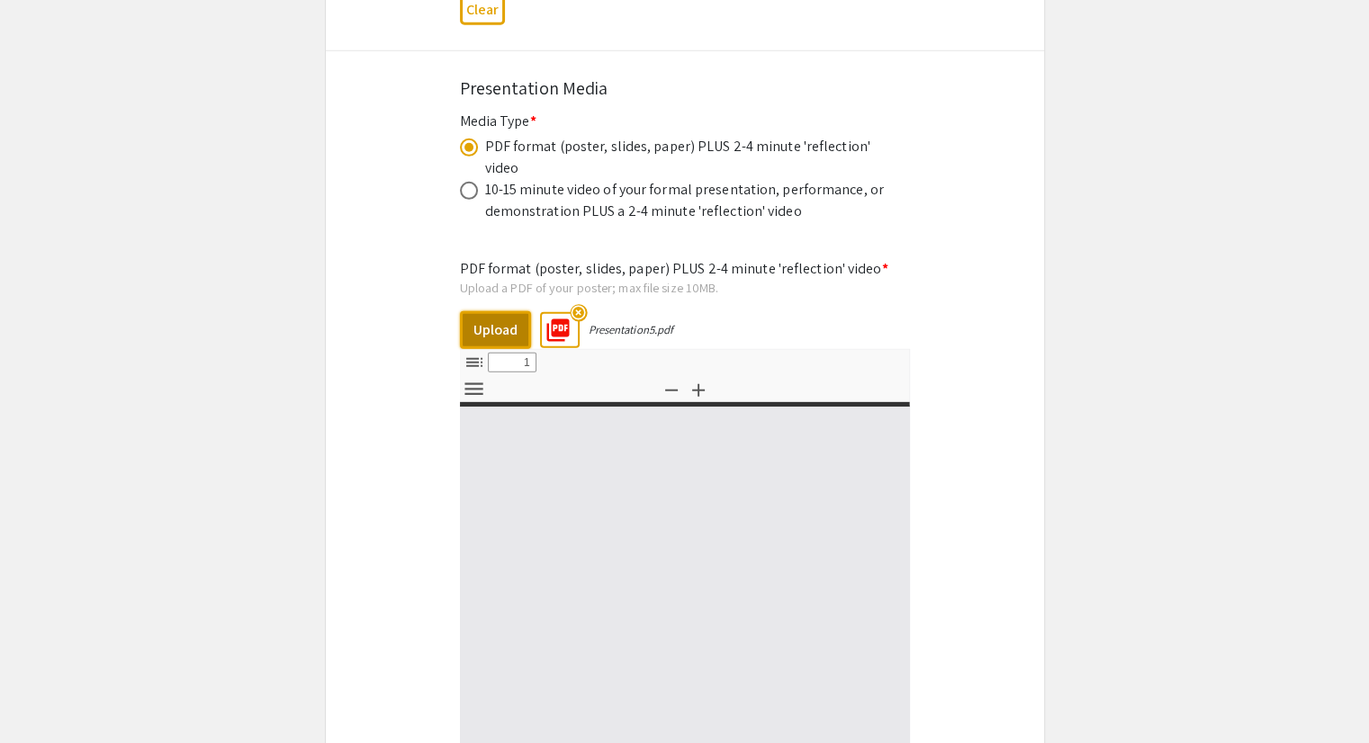
type input "0"
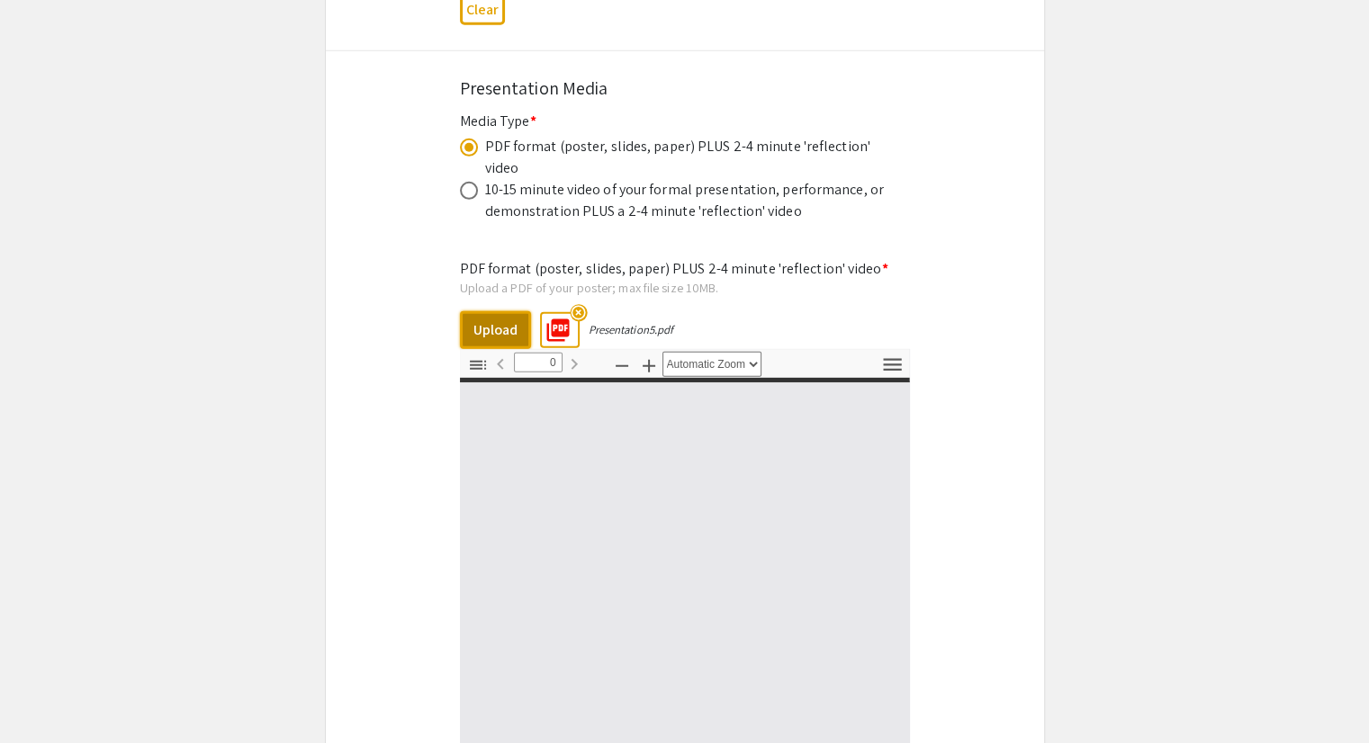
select select "custom"
type input "1"
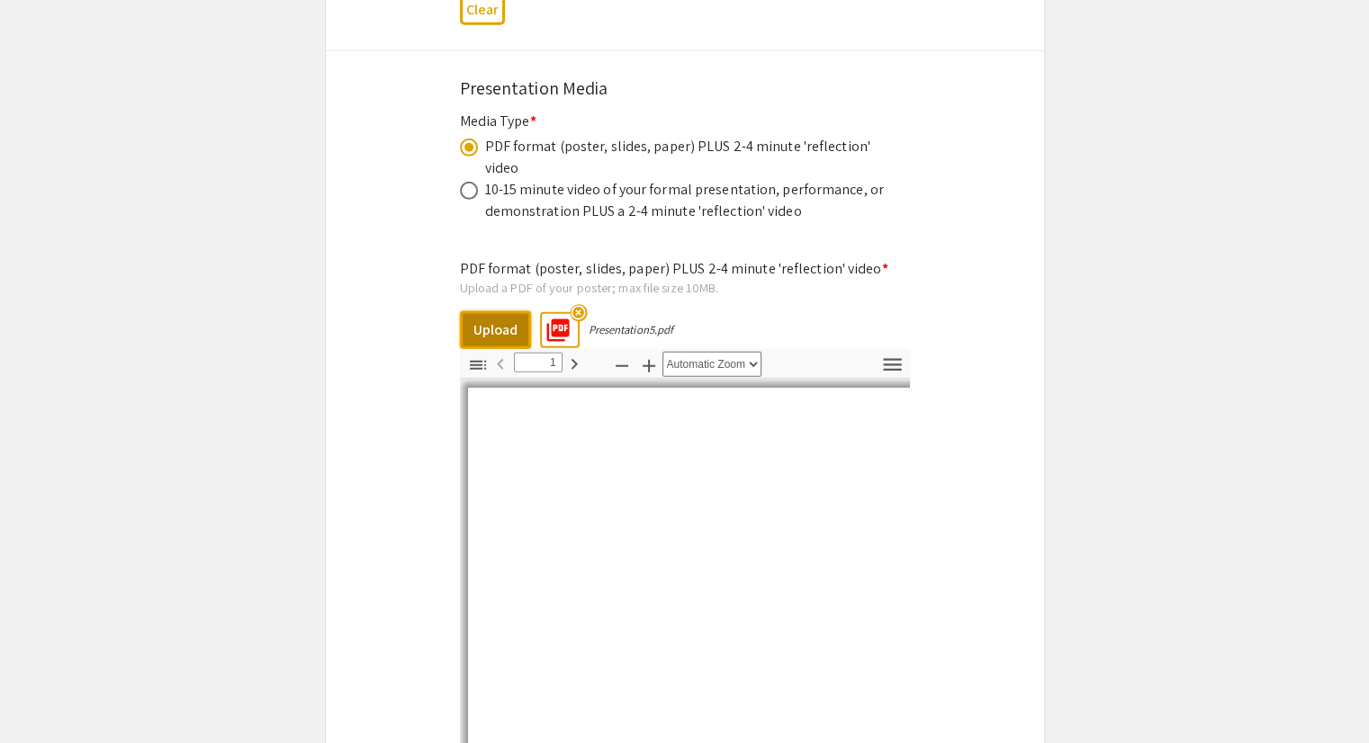
select select "auto"
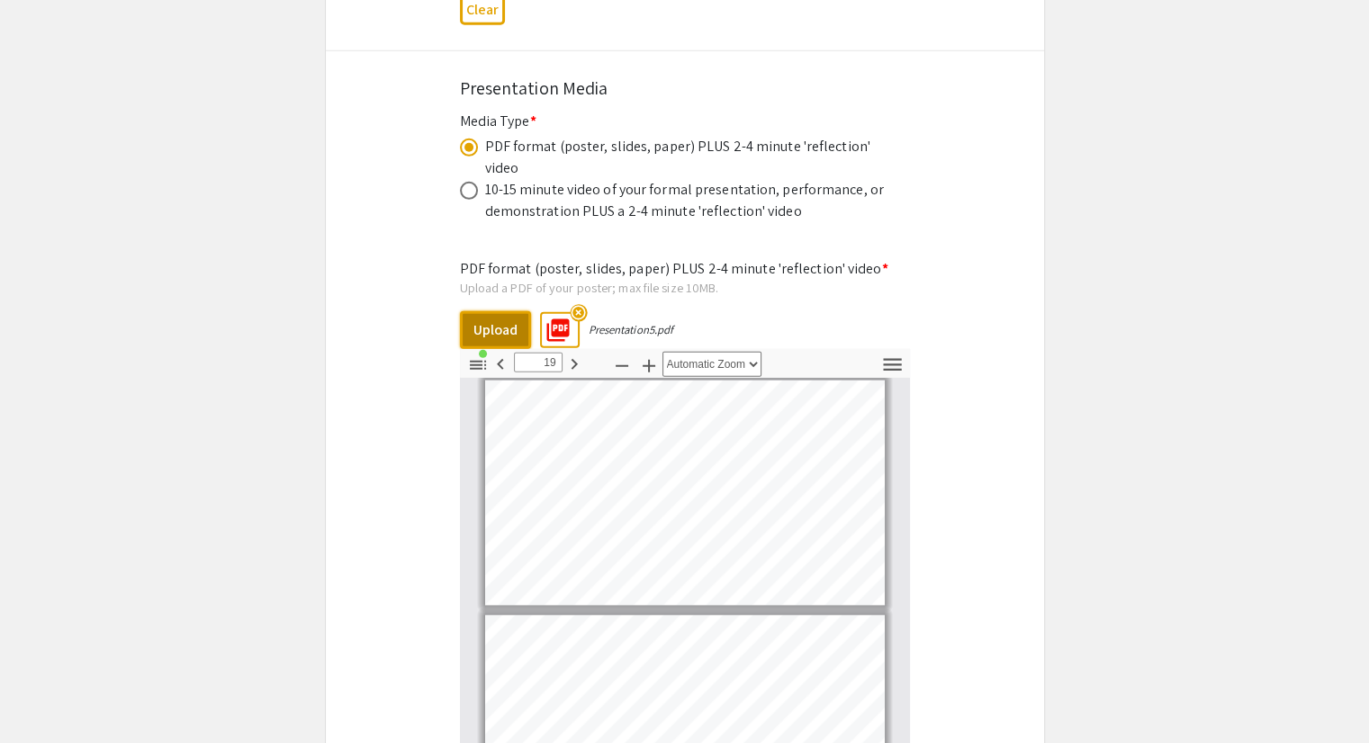
type input "20"
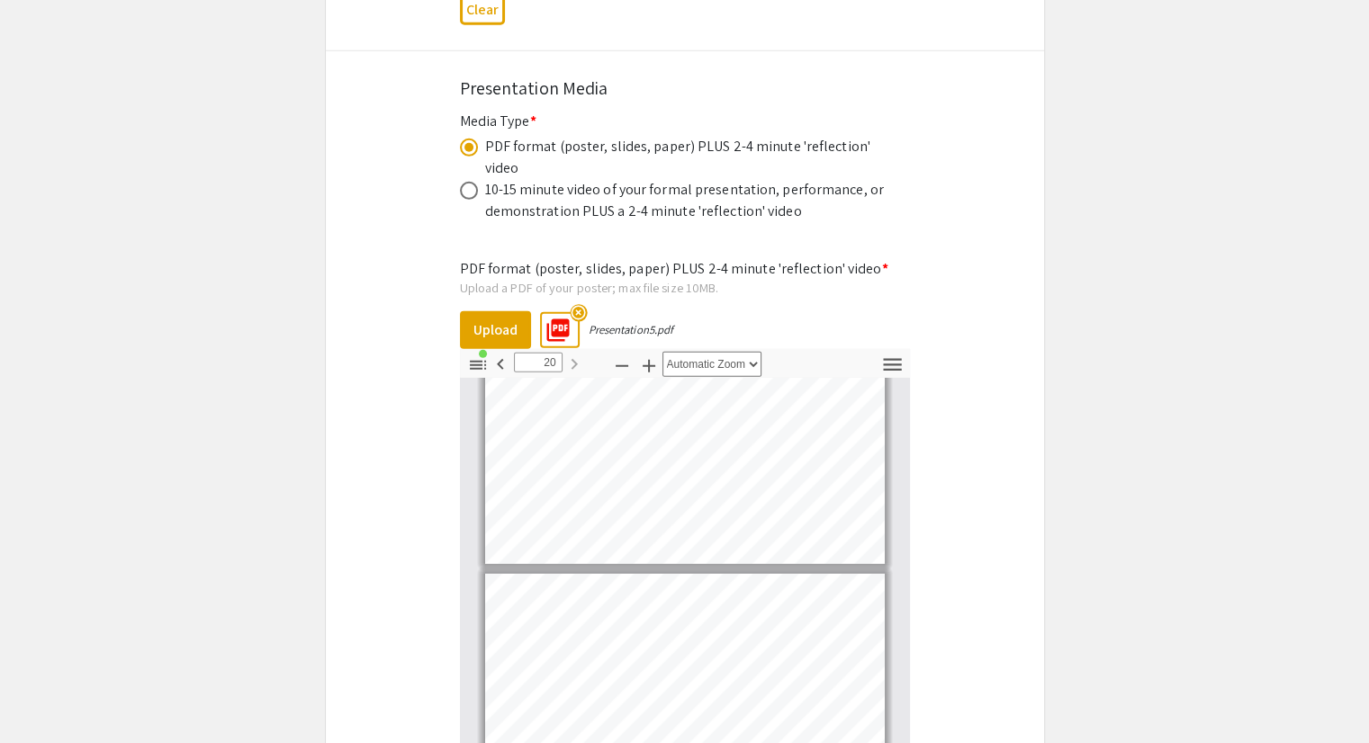
click at [577, 305] on mat-icon "highlight_off" at bounding box center [578, 313] width 17 height 17
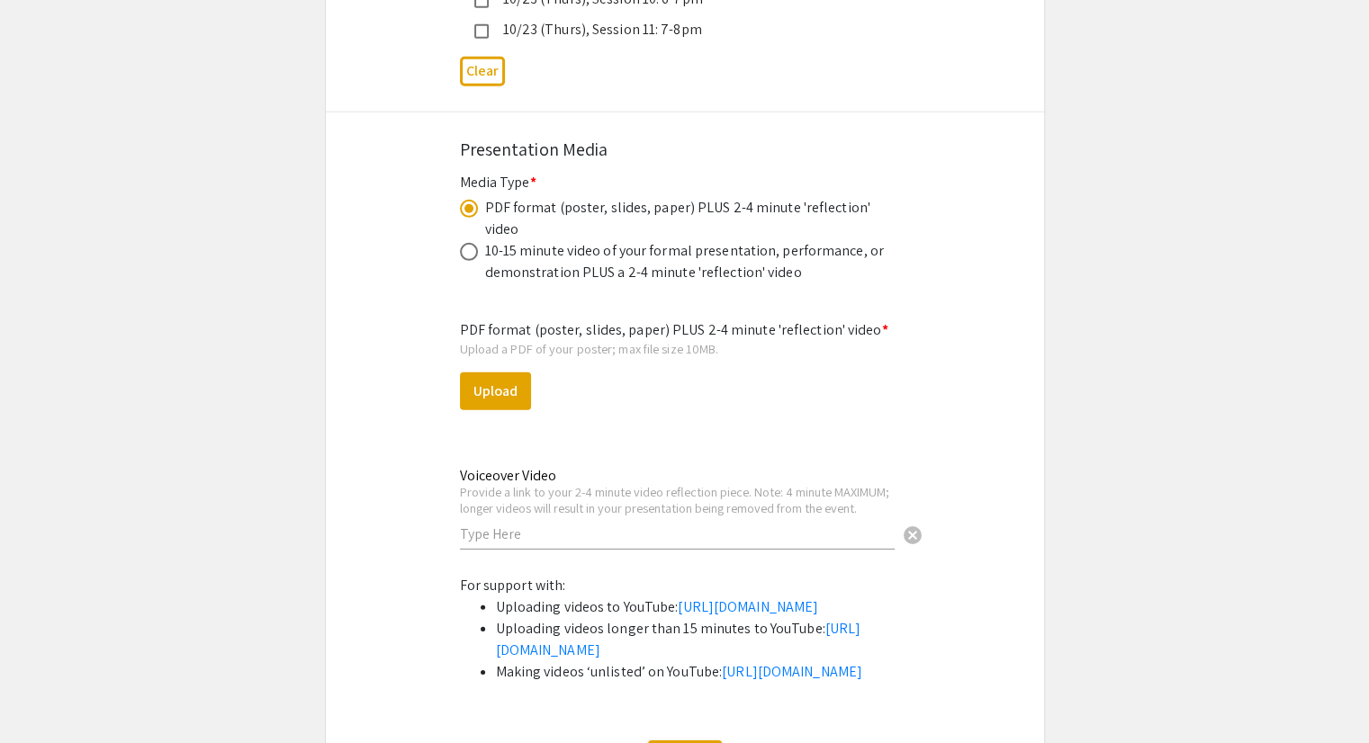
scroll to position [5329, 0]
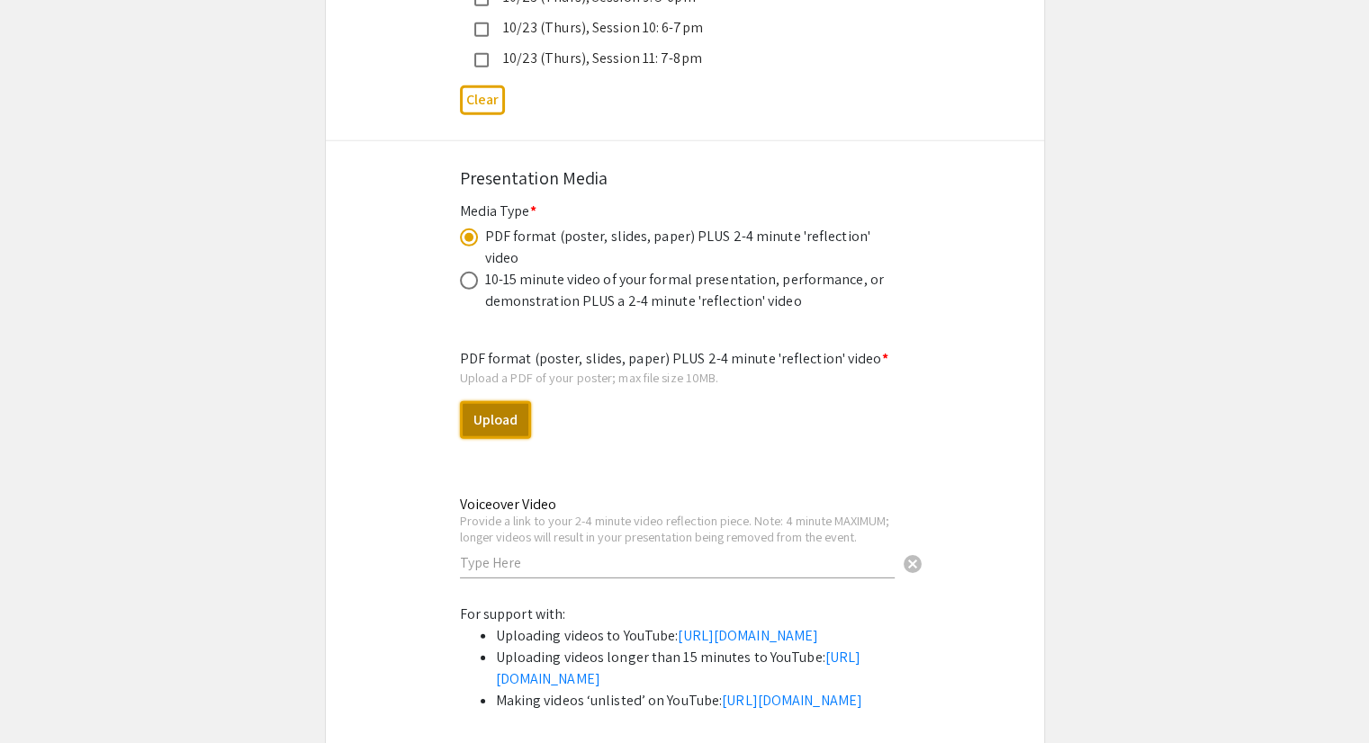
click at [513, 401] on button "Upload" at bounding box center [495, 420] width 71 height 38
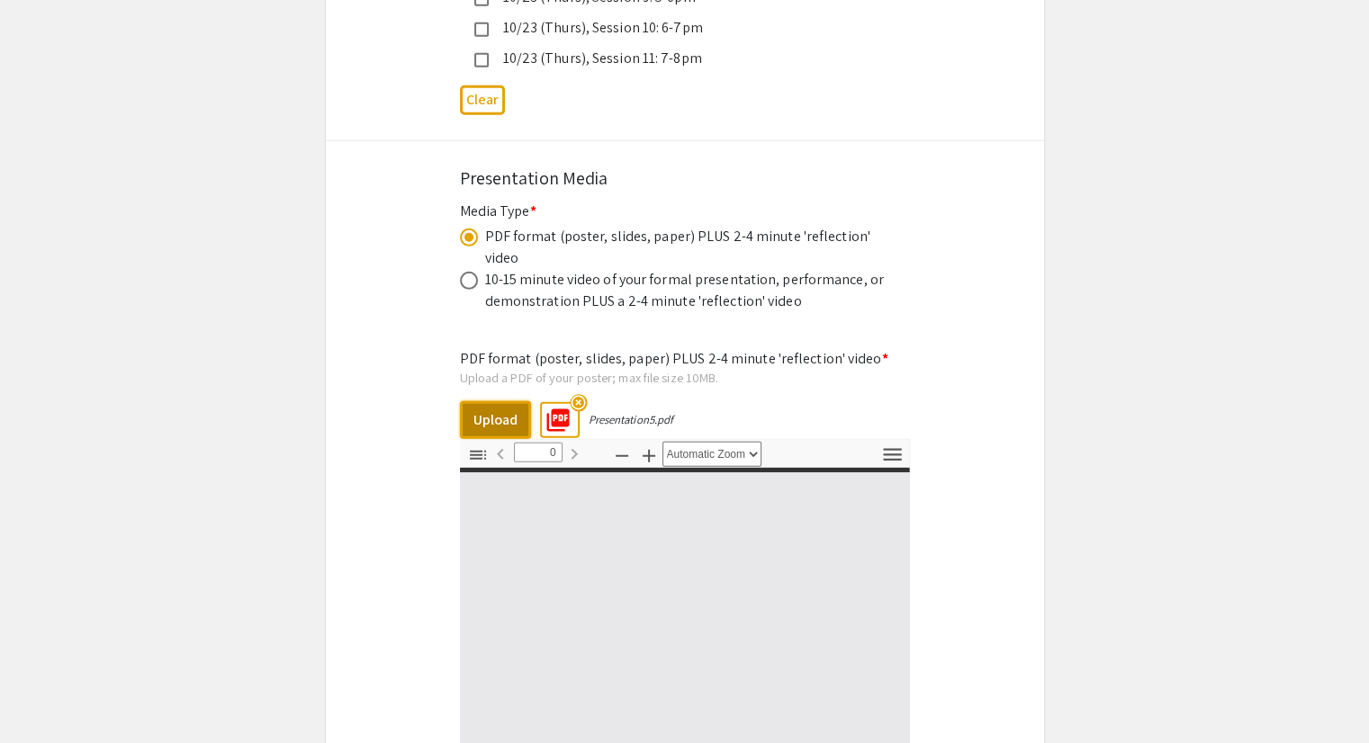
select select "custom"
type input "1"
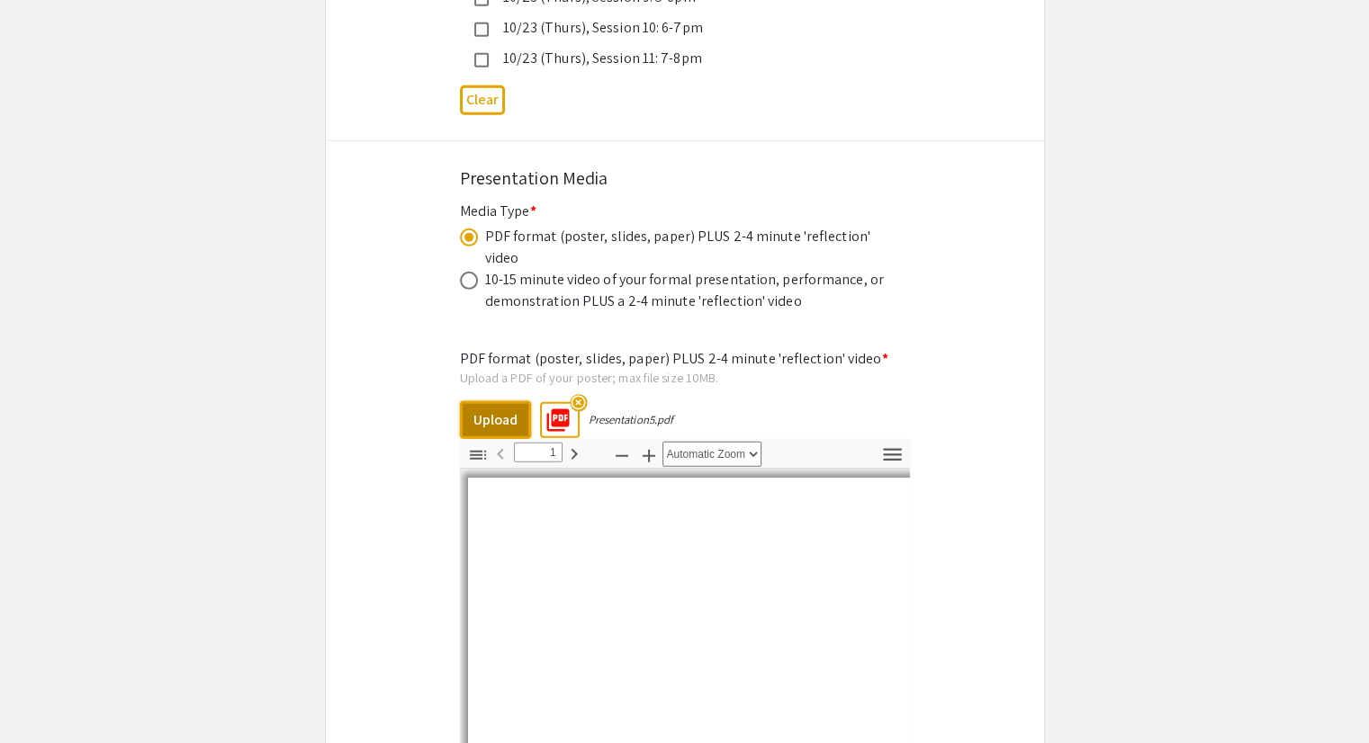
select select "auto"
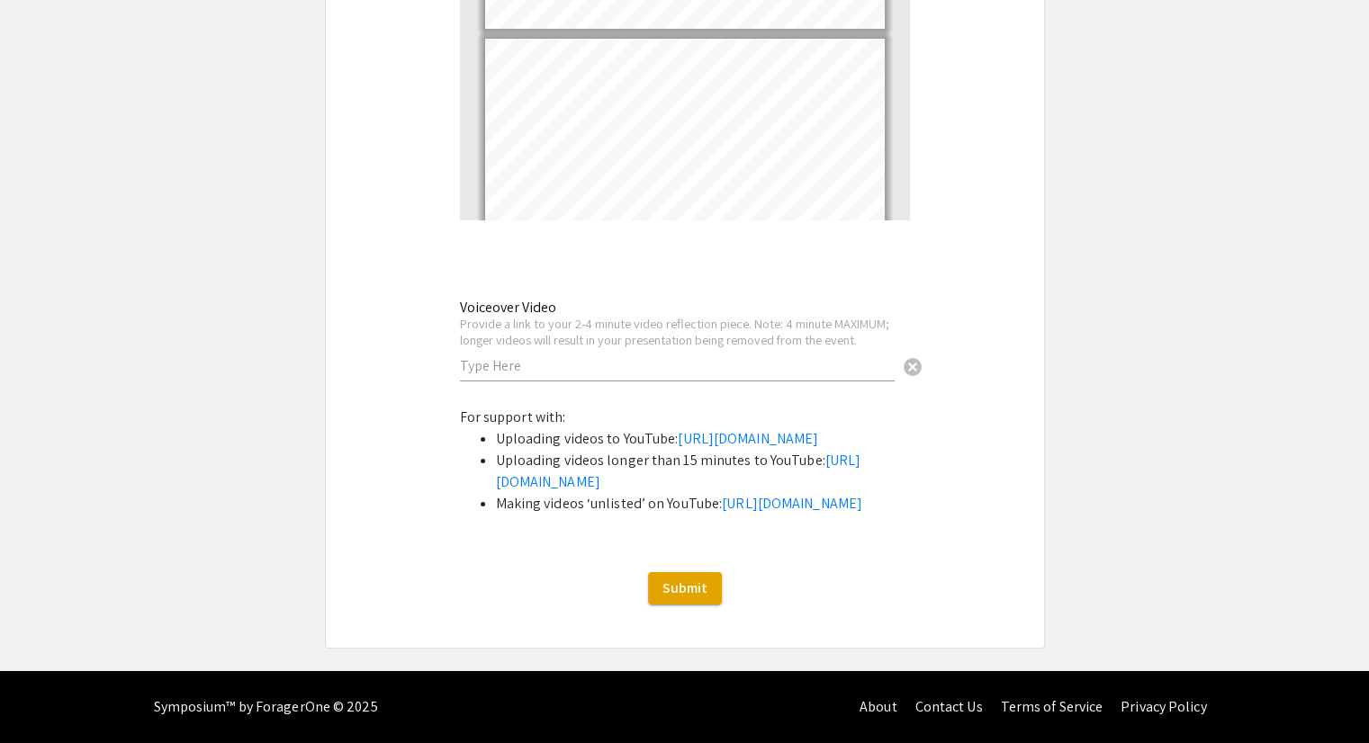
scroll to position [6031, 0]
click at [602, 282] on div "Voiceover Video Provide a link to your 2-4 minute video reflection piece. Note:…" at bounding box center [677, 332] width 435 height 100
paste input "[URL][DOMAIN_NAME]"
type input "[URL][DOMAIN_NAME]"
click at [666, 493] on li "Making videos ‘unlisted’ on YouTube: [URL][DOMAIN_NAME]" at bounding box center [703, 504] width 414 height 22
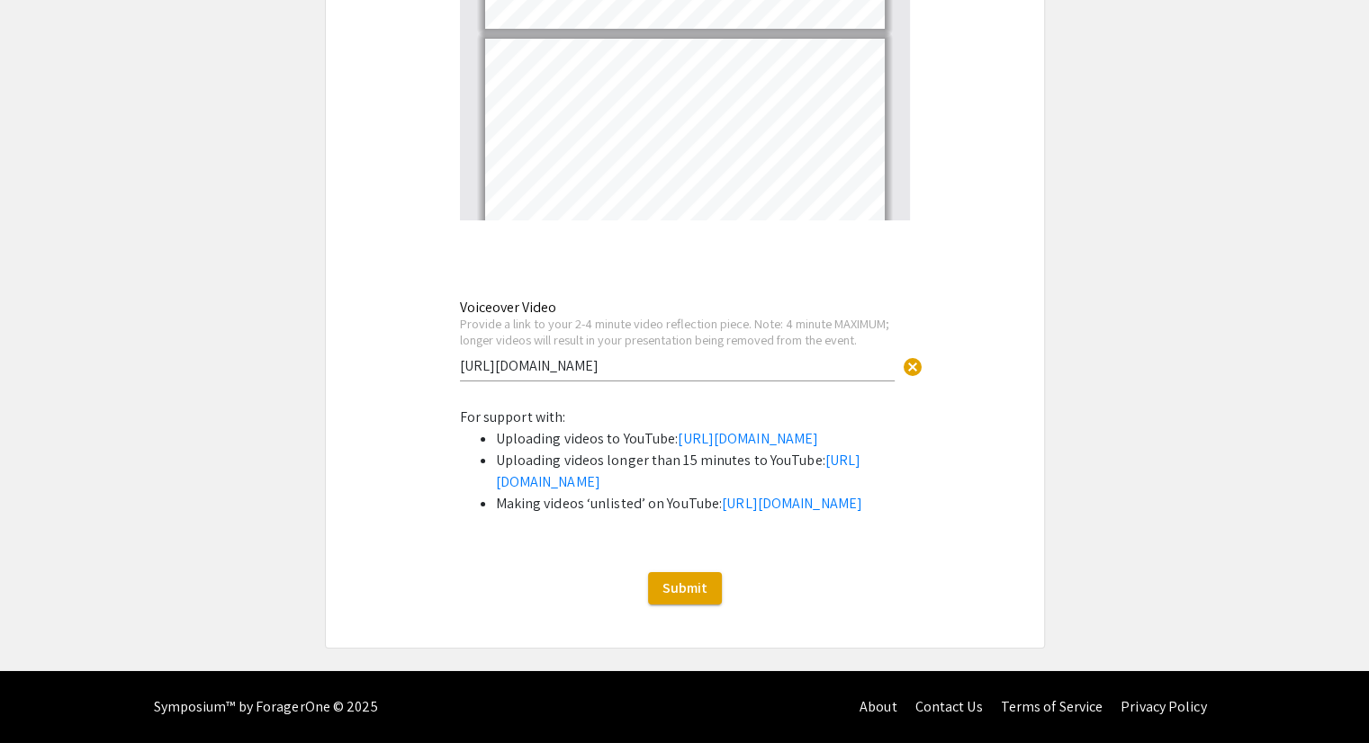
click at [722, 505] on link "[URL][DOMAIN_NAME]" at bounding box center [792, 503] width 140 height 19
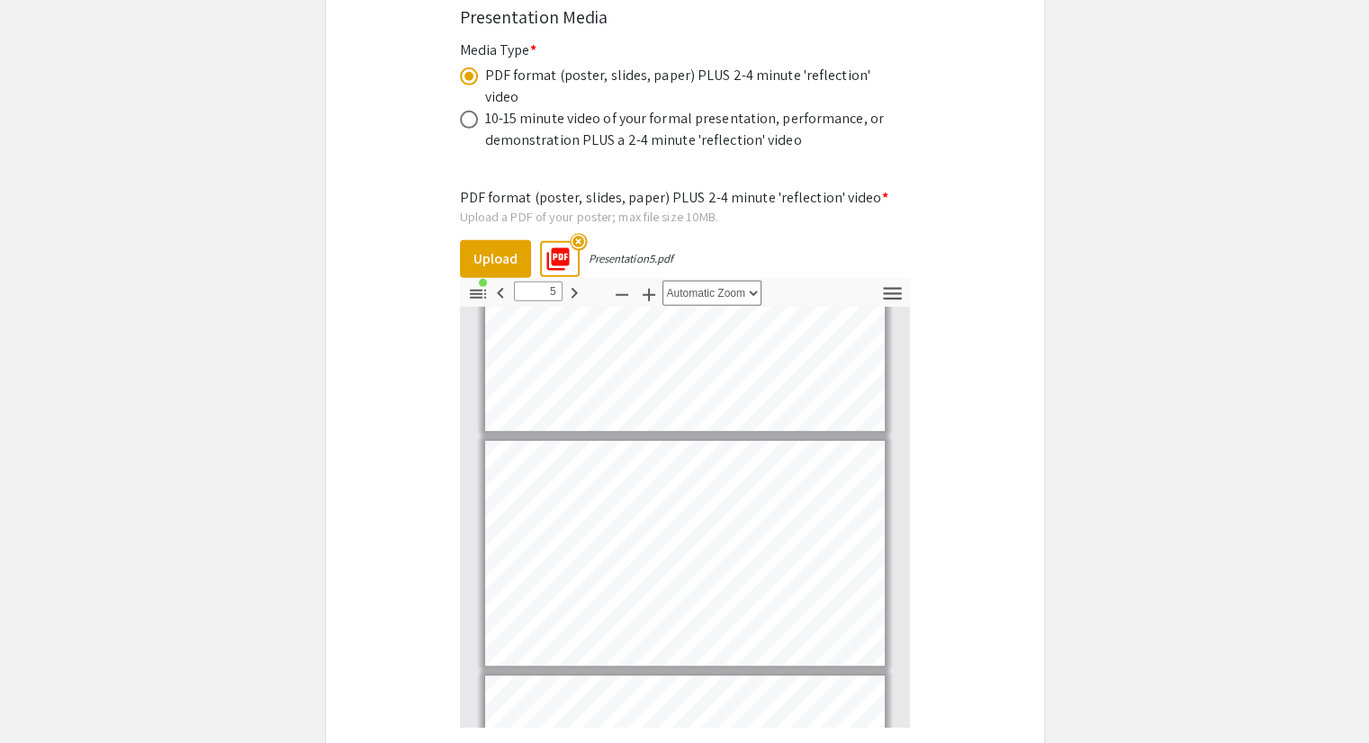
scroll to position [5941, 0]
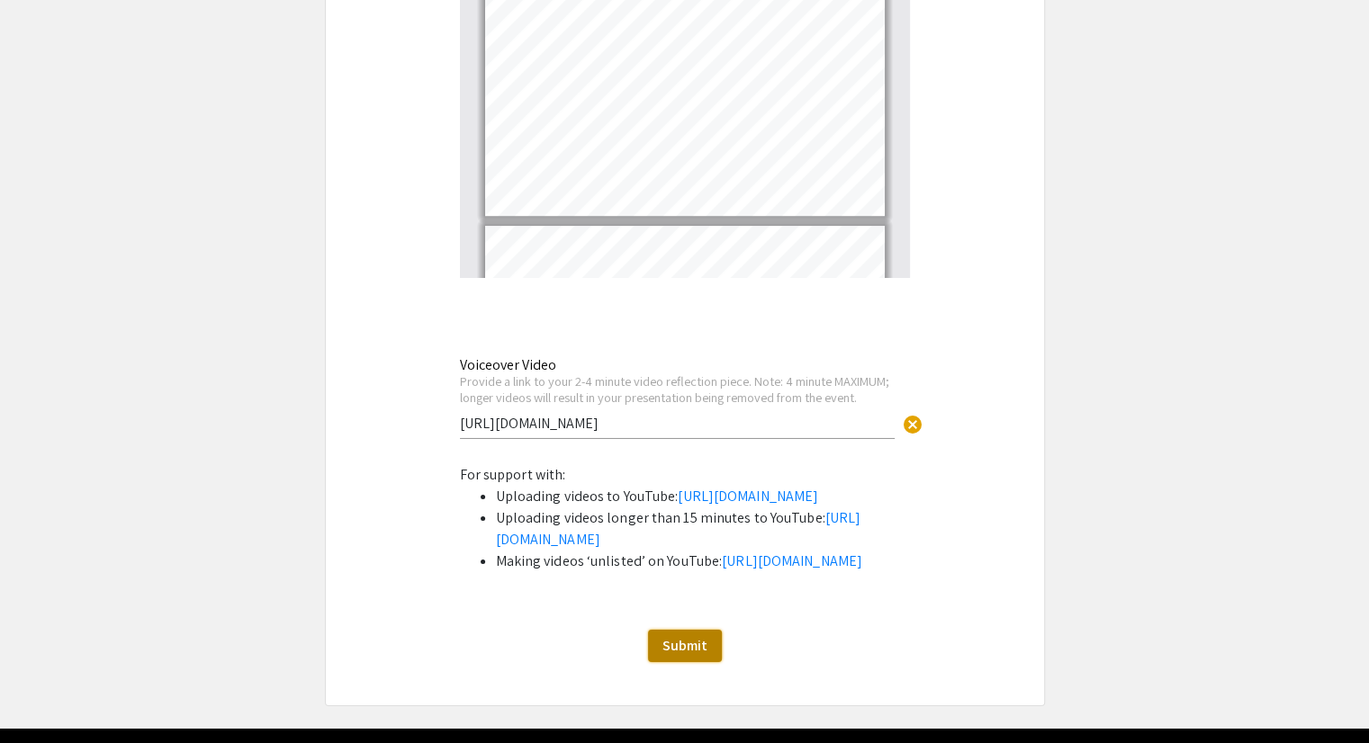
click at [707, 662] on button "Submit" at bounding box center [685, 646] width 74 height 32
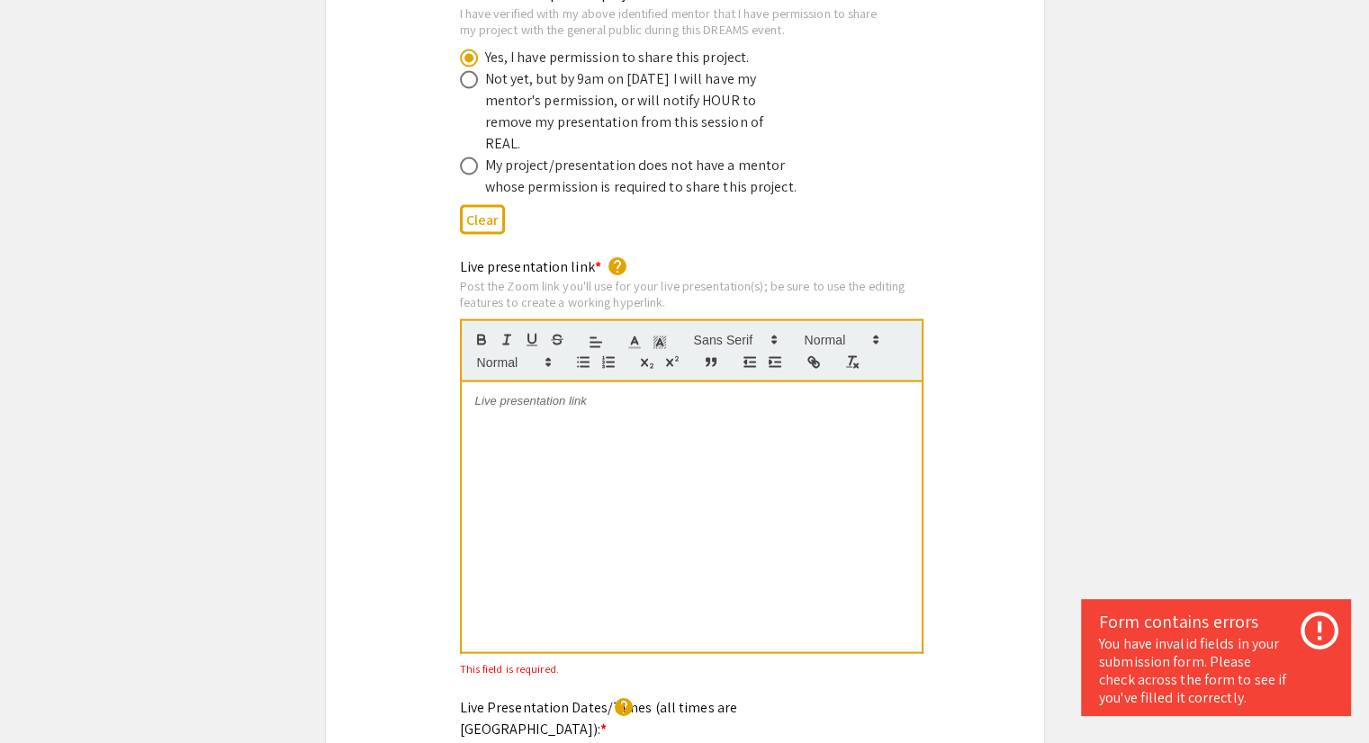
scroll to position [3598, 0]
click at [623, 422] on div at bounding box center [692, 519] width 460 height 270
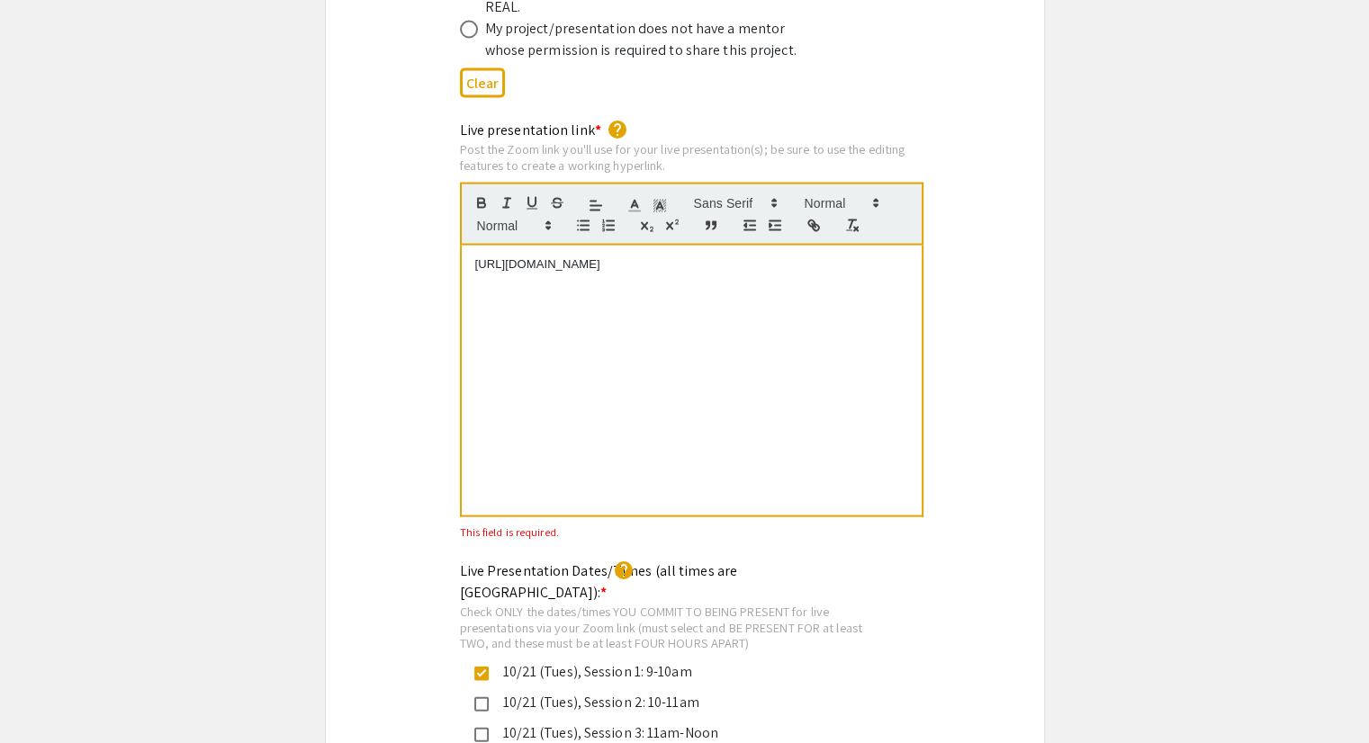
scroll to position [3691, 0]
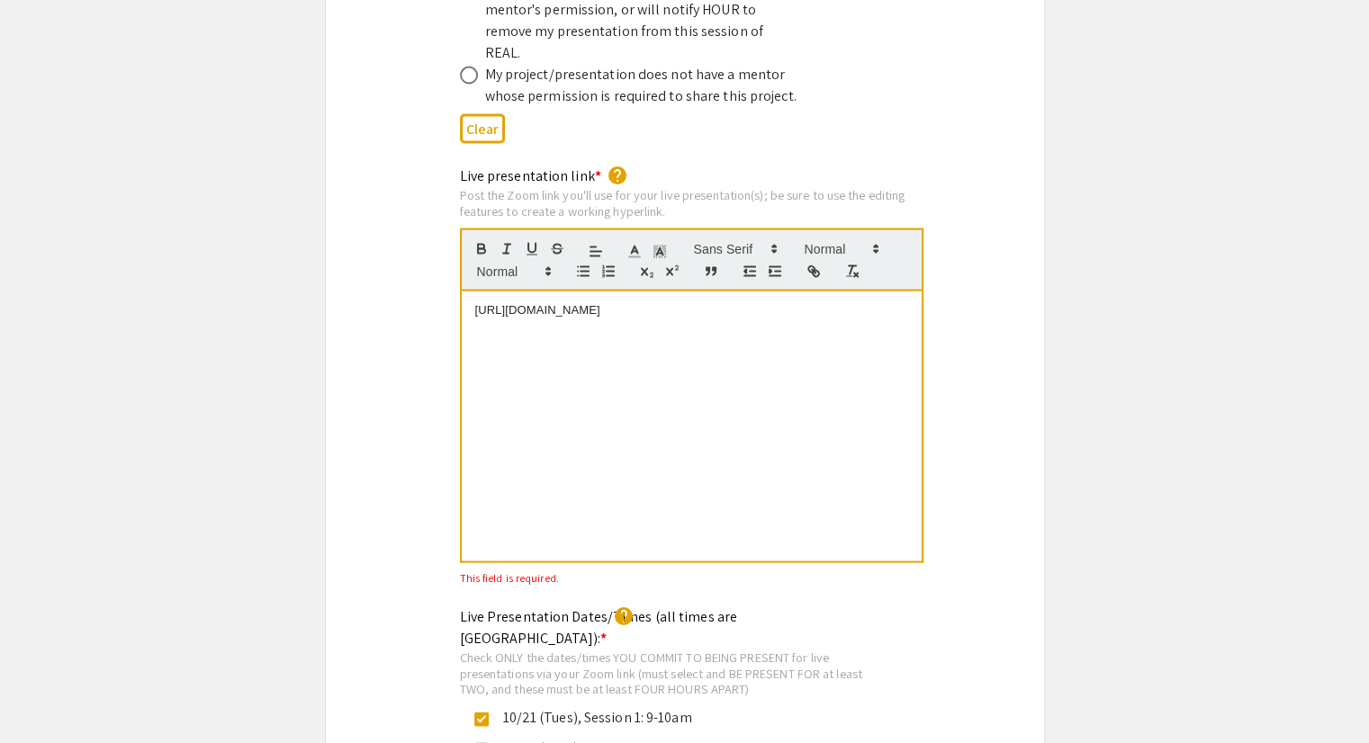
drag, startPoint x: 683, startPoint y: 256, endPoint x: 317, endPoint y: 255, distance: 366.3
click at [644, 337] on div at bounding box center [692, 427] width 460 height 270
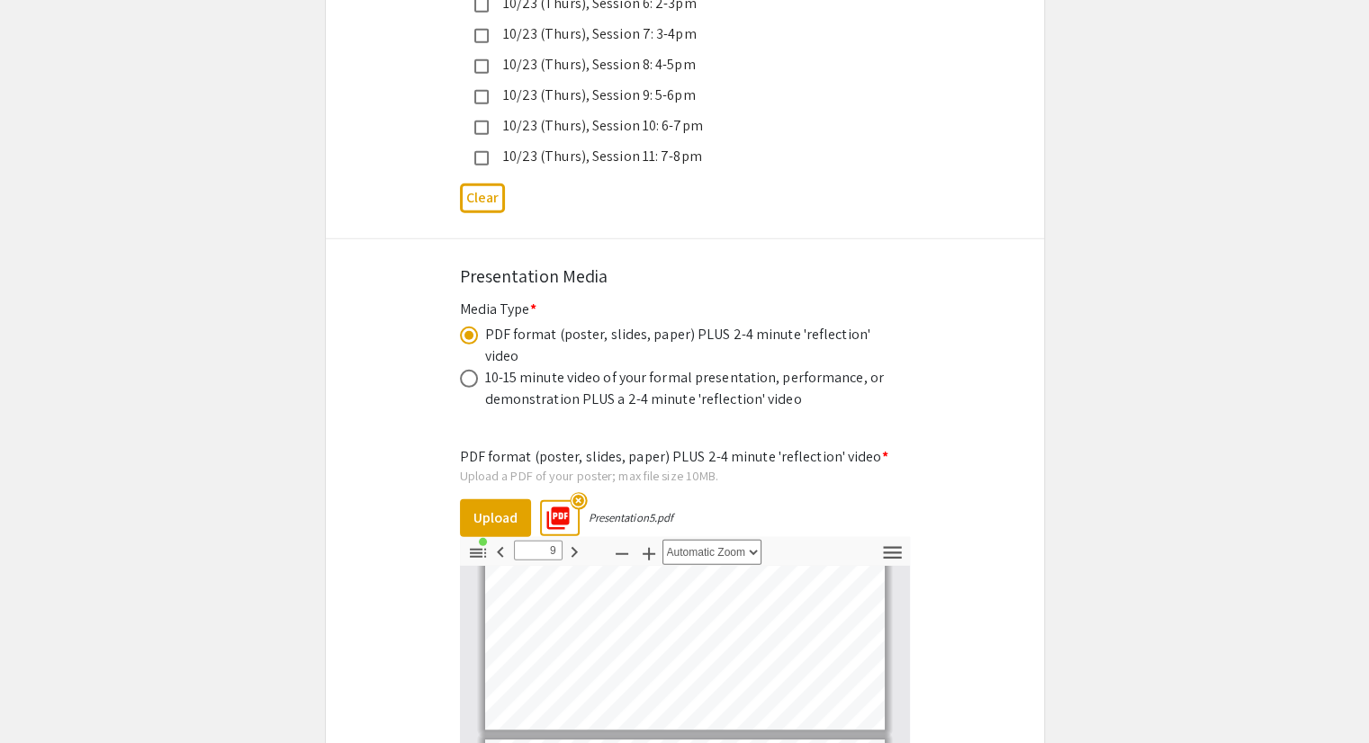
scroll to position [5311, 0]
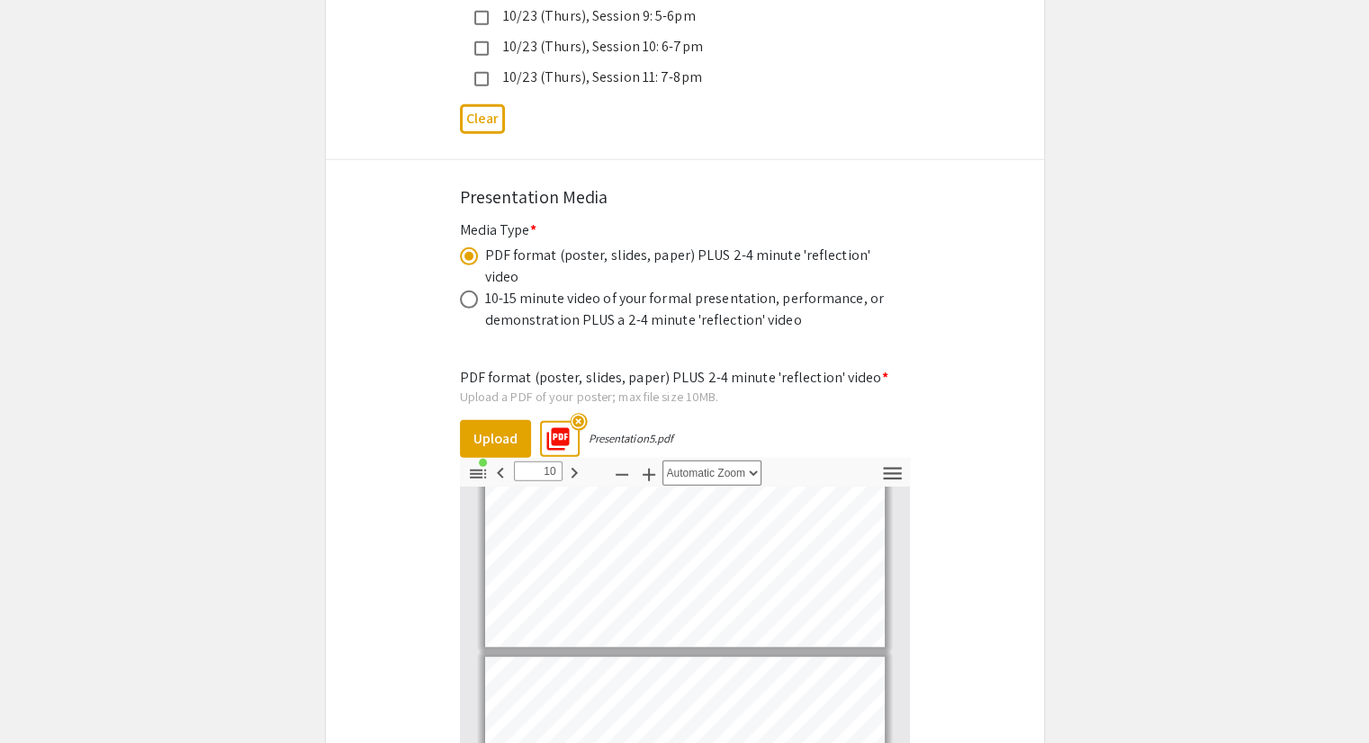
type input "12"
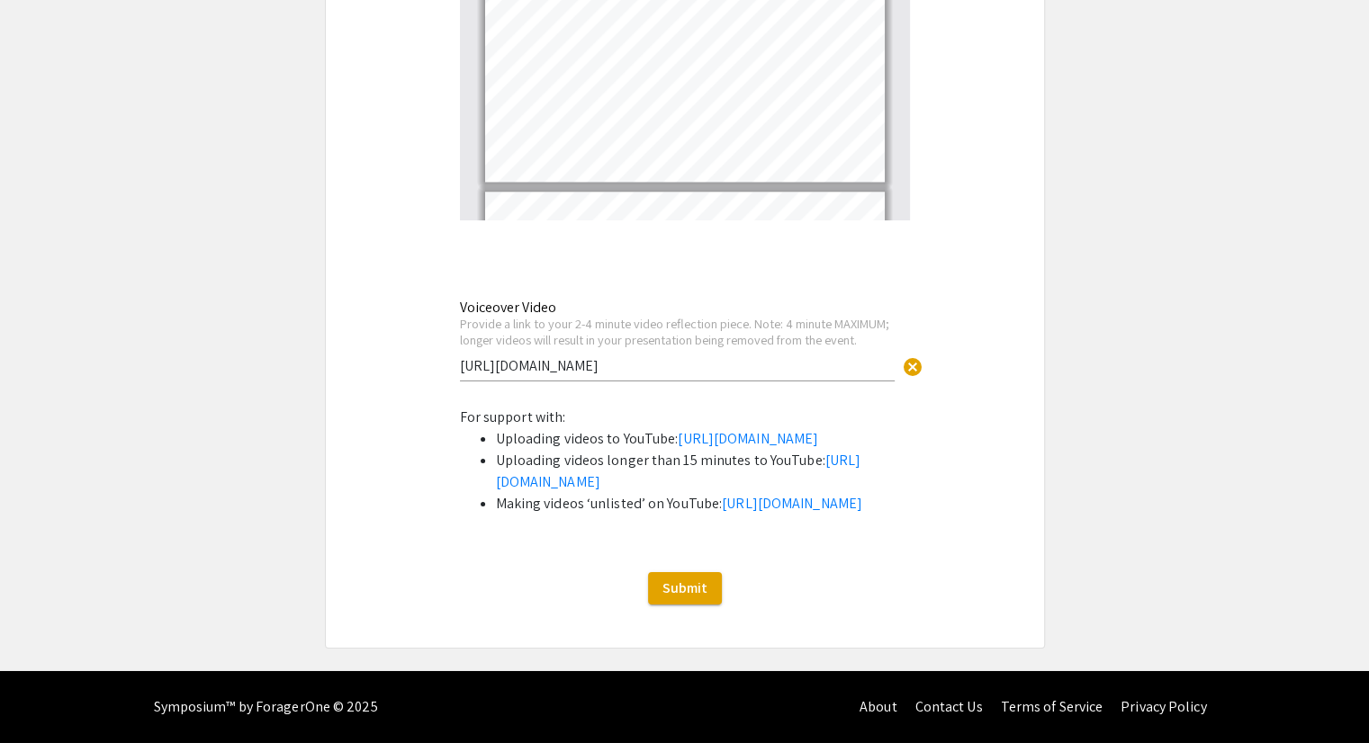
scroll to position [6031, 0]
click at [679, 586] on span "Submit" at bounding box center [684, 588] width 45 height 19
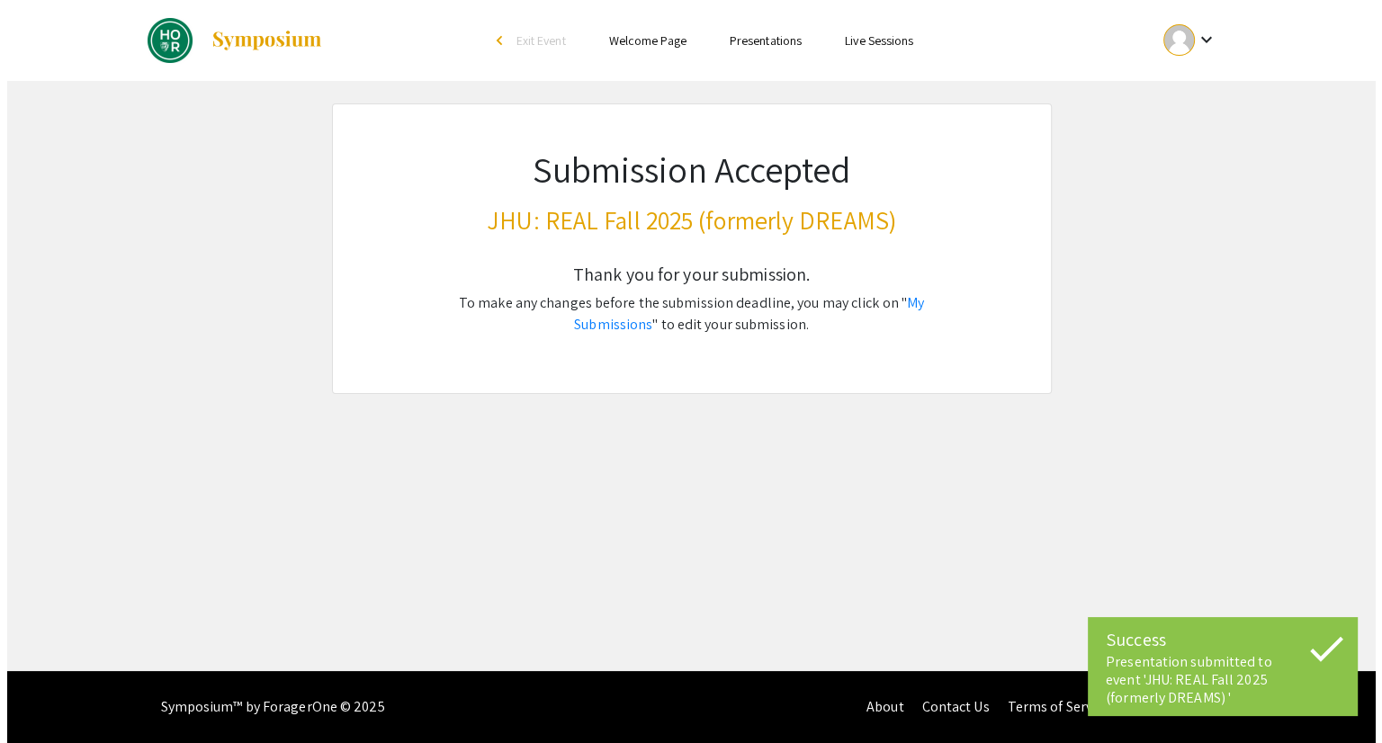
scroll to position [0, 0]
